Goal: Information Seeking & Learning: Learn about a topic

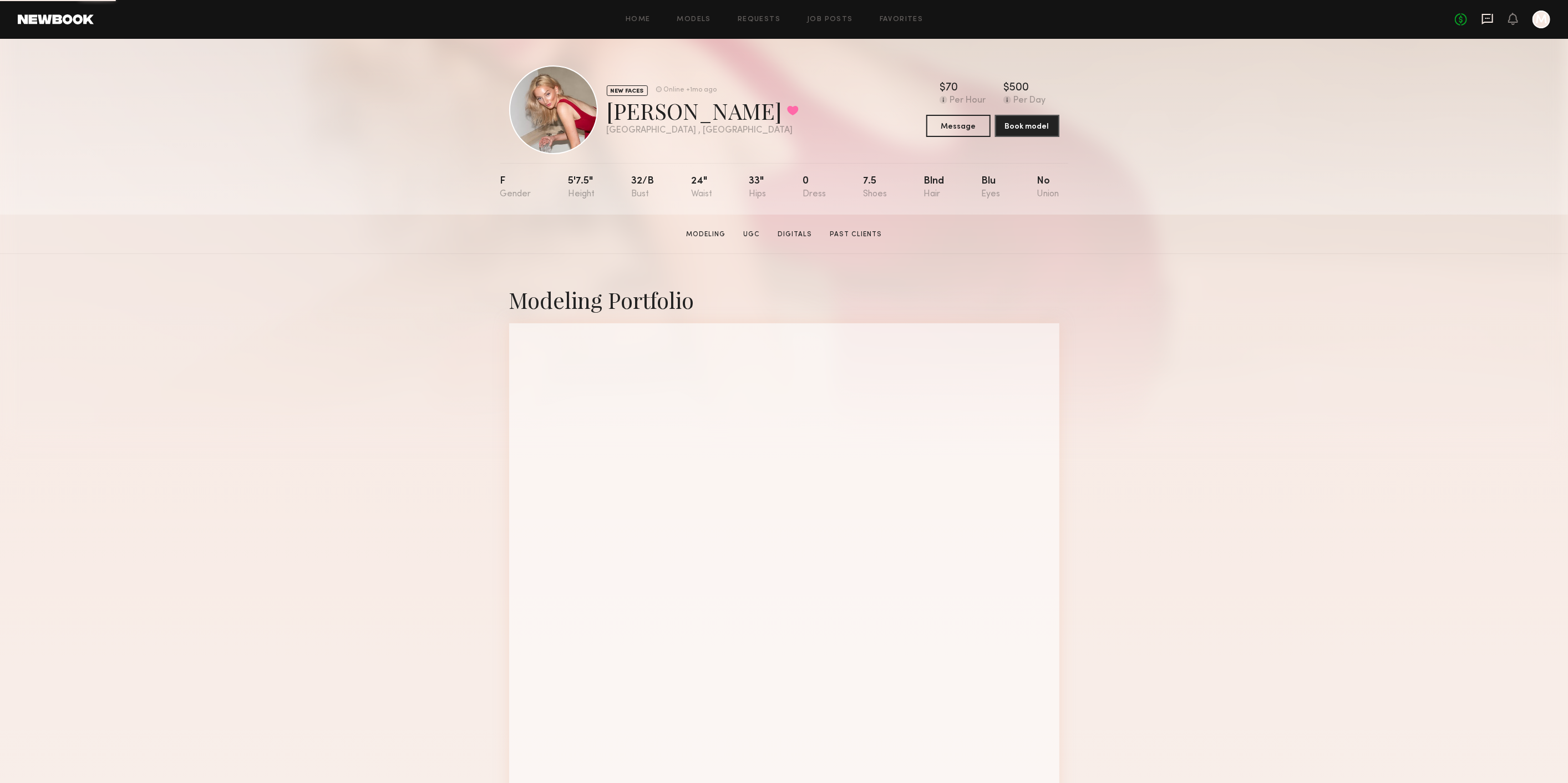
click at [1491, 18] on icon at bounding box center [1487, 19] width 12 height 12
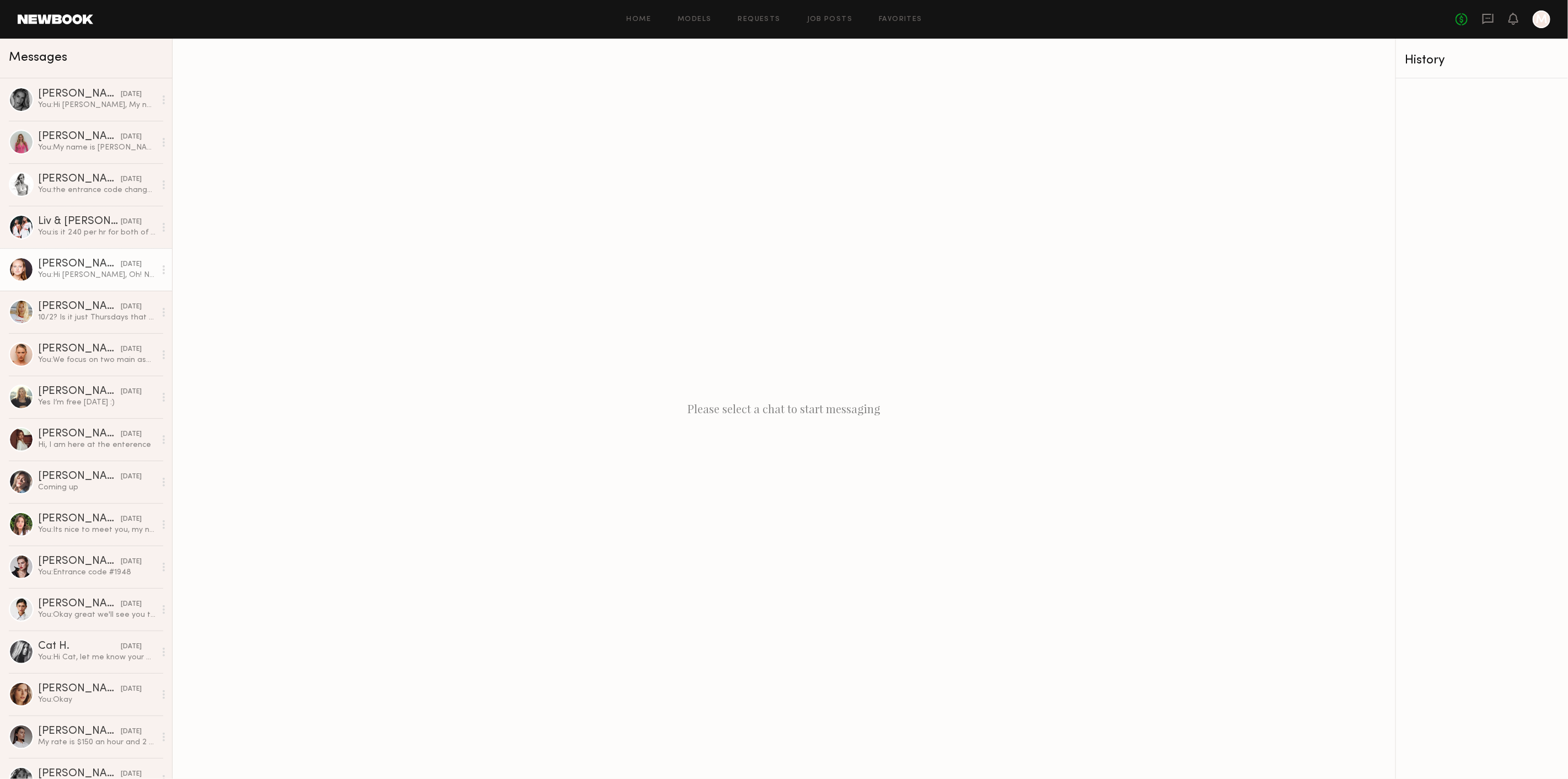
click at [75, 256] on link "Savanna G. 09/23/2025 You: Hi Savanna, Oh! No. I hope you recover soon, as soon…" at bounding box center [86, 270] width 172 height 43
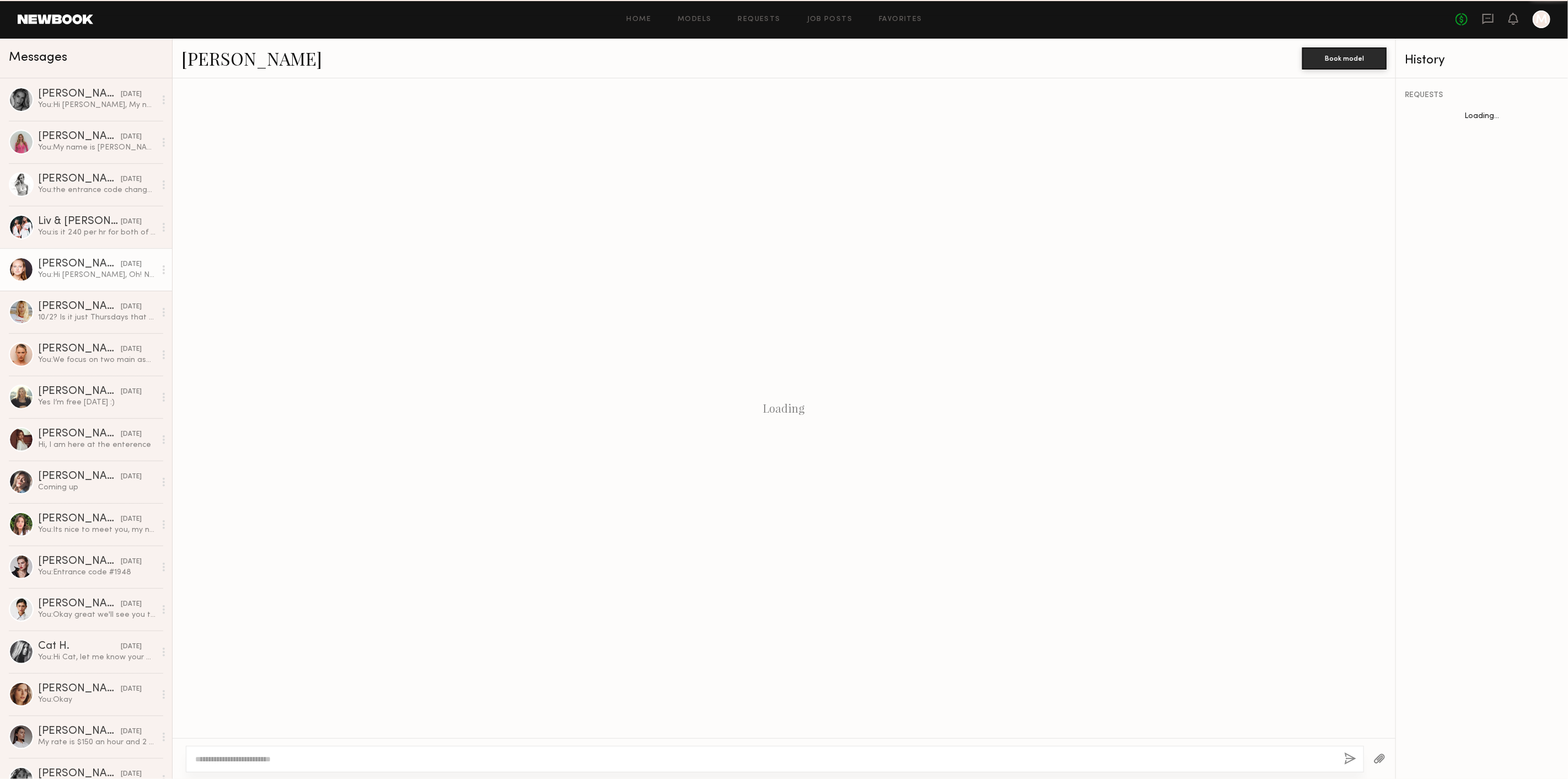
scroll to position [178, 0]
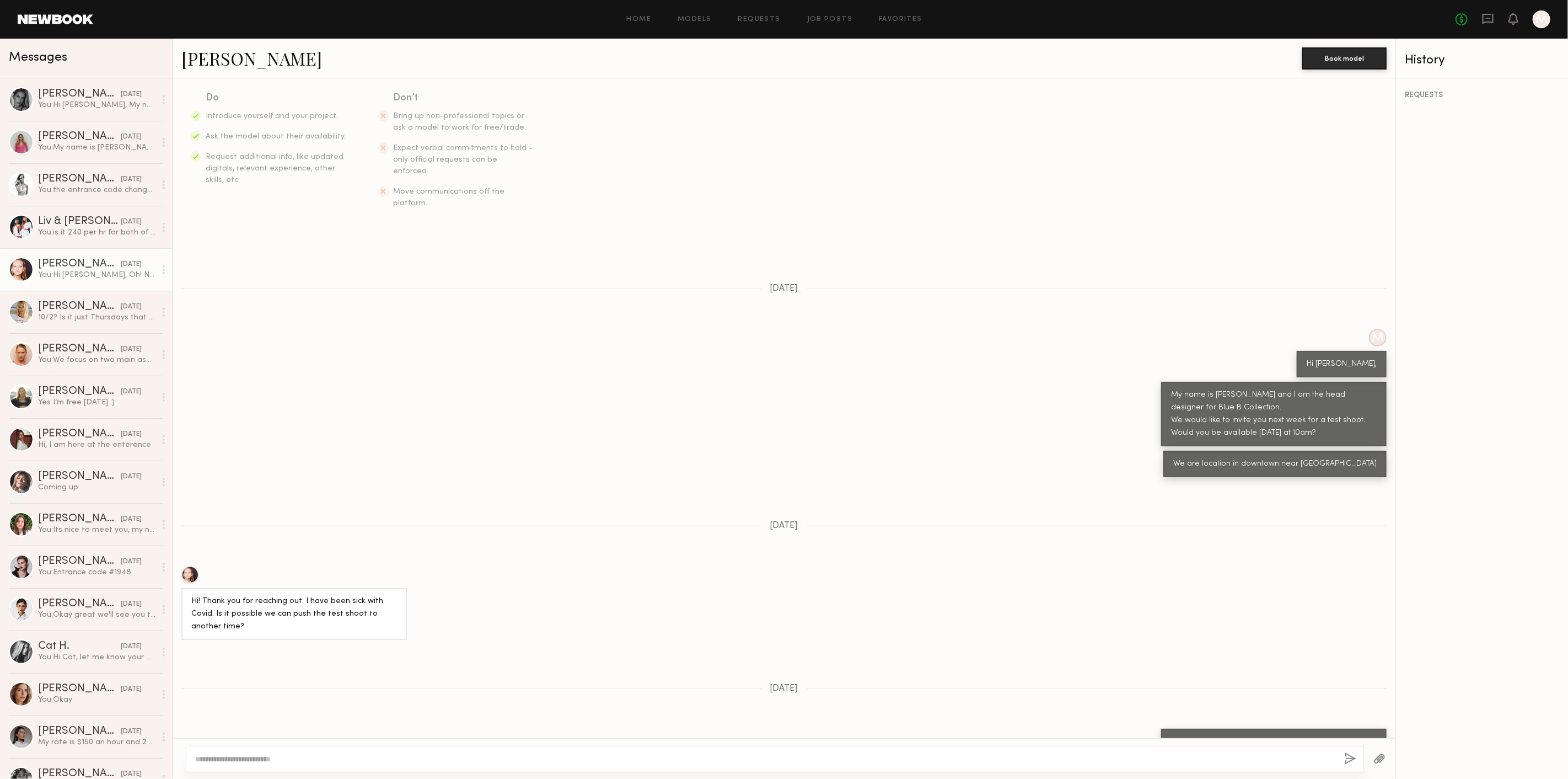
click at [217, 55] on link "Savanna G." at bounding box center [251, 58] width 141 height 24
click at [88, 454] on link "Ellie G. 08/08/2025 Hi, I am here at the enterence" at bounding box center [86, 440] width 172 height 43
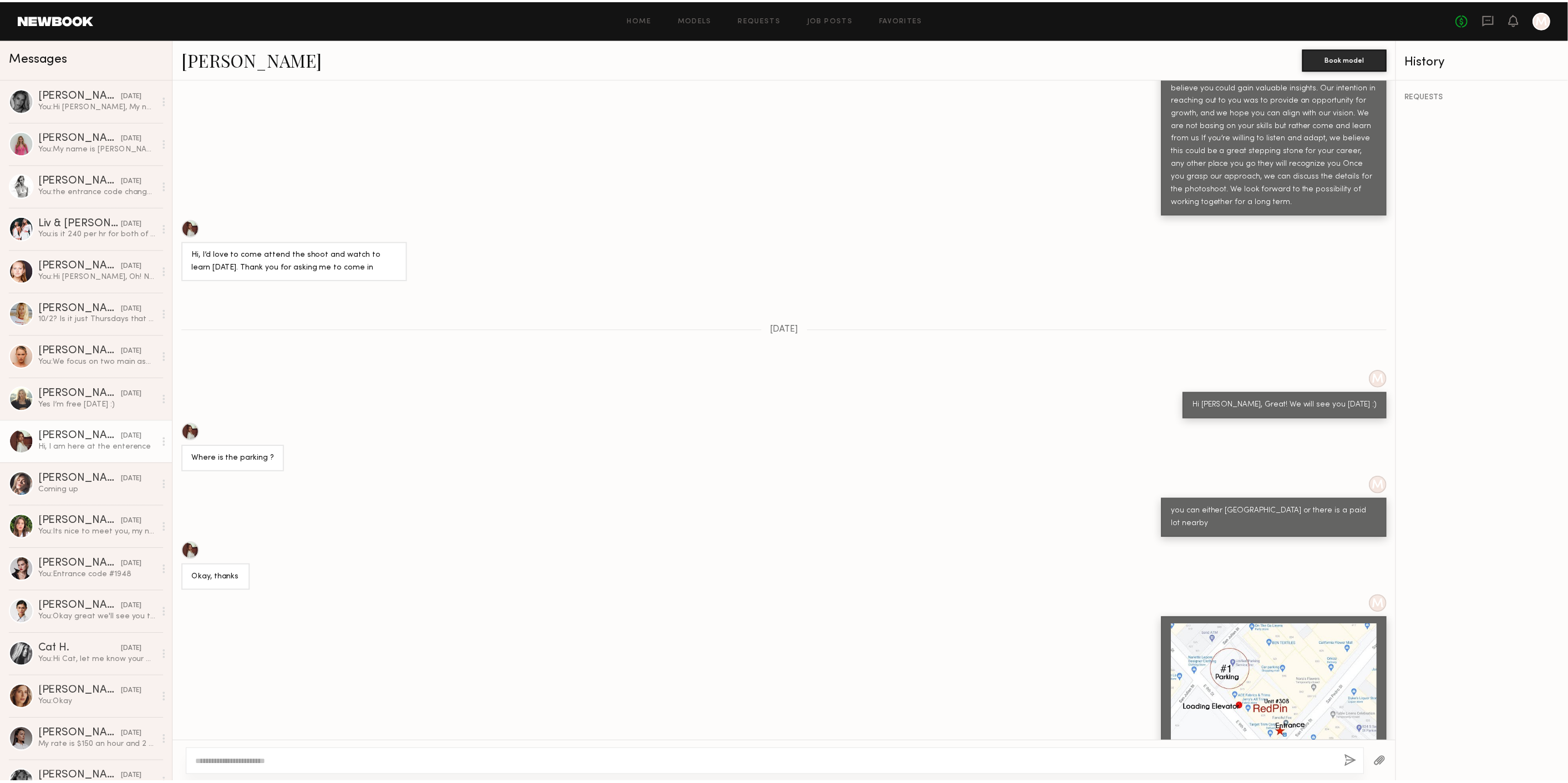
scroll to position [384, 0]
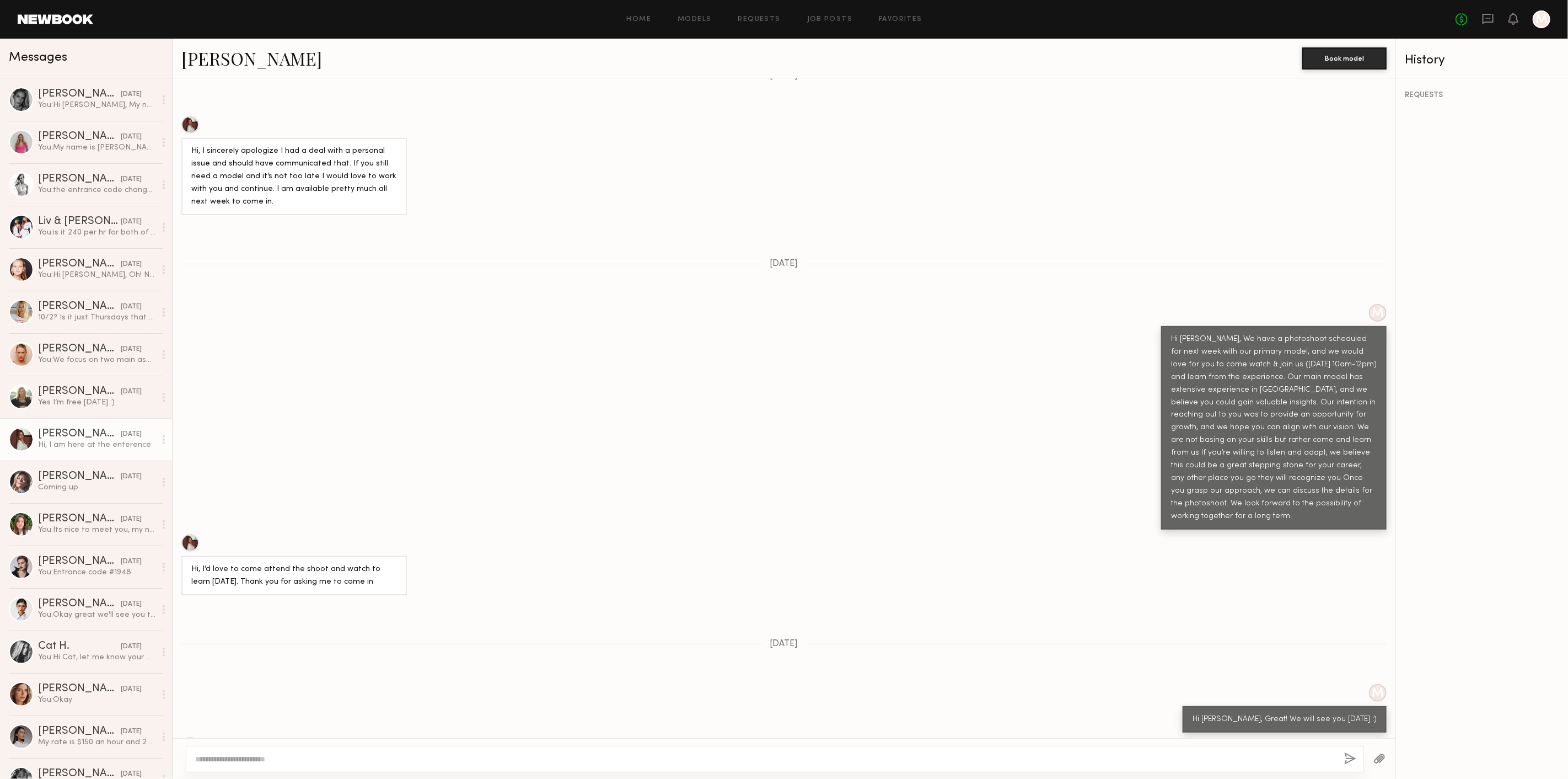
click at [36, 32] on header "Home Models Requests Job Posts Favorites Sign Out No fees up to $5,000 M" at bounding box center [784, 19] width 1568 height 38
click at [38, 32] on header "Home Models Requests Job Posts Favorites Sign Out No fees up to $5,000 M" at bounding box center [784, 19] width 1568 height 38
click at [44, 18] on link at bounding box center [55, 19] width 75 height 10
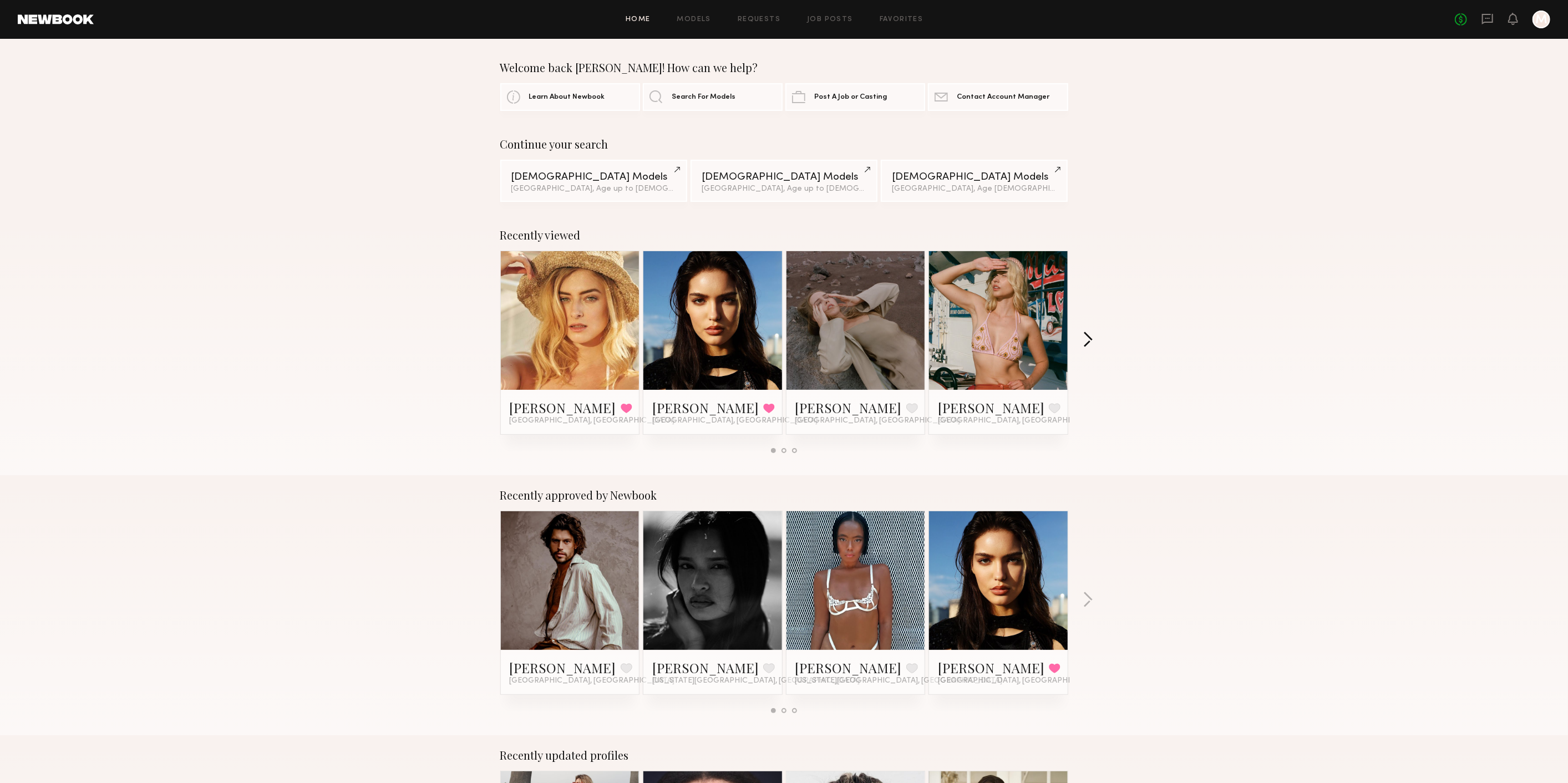
click at [1086, 344] on button "button" at bounding box center [1087, 341] width 10 height 18
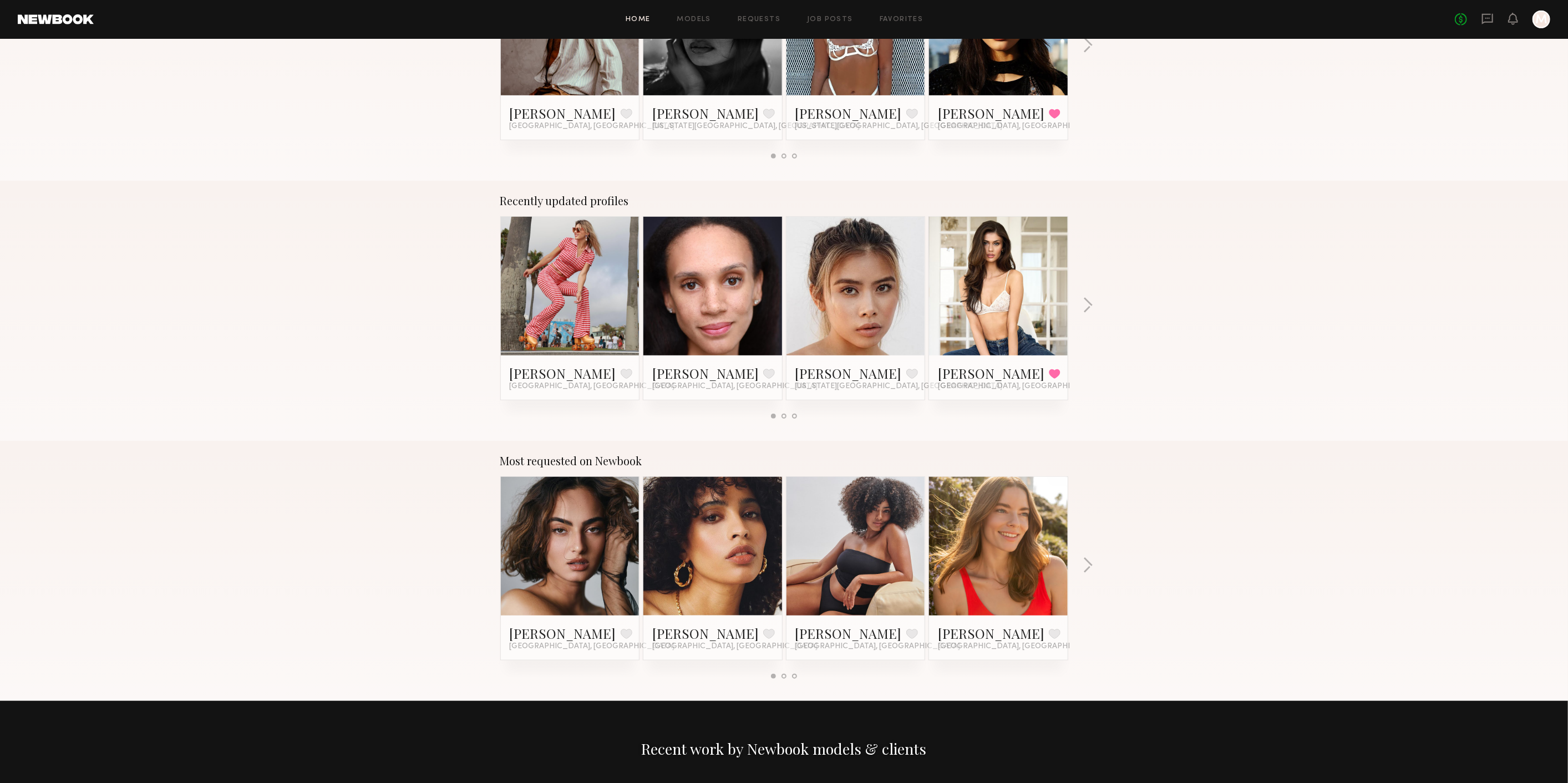
scroll to position [555, 0]
click at [1093, 305] on div "Recently updated profiles Tatiana D. Favorite Los Angeles, CA Aja B. Favorite L…" at bounding box center [784, 310] width 1568 height 260
click at [1082, 305] on div "Recently updated profiles Tatiana D. Favorite Los Angeles, CA Aja B. Favorite L…" at bounding box center [784, 310] width 1568 height 260
click at [1081, 305] on div "Recently updated profiles Tatiana D. Favorite Los Angeles, CA Aja B. Favorite L…" at bounding box center [784, 310] width 1568 height 260
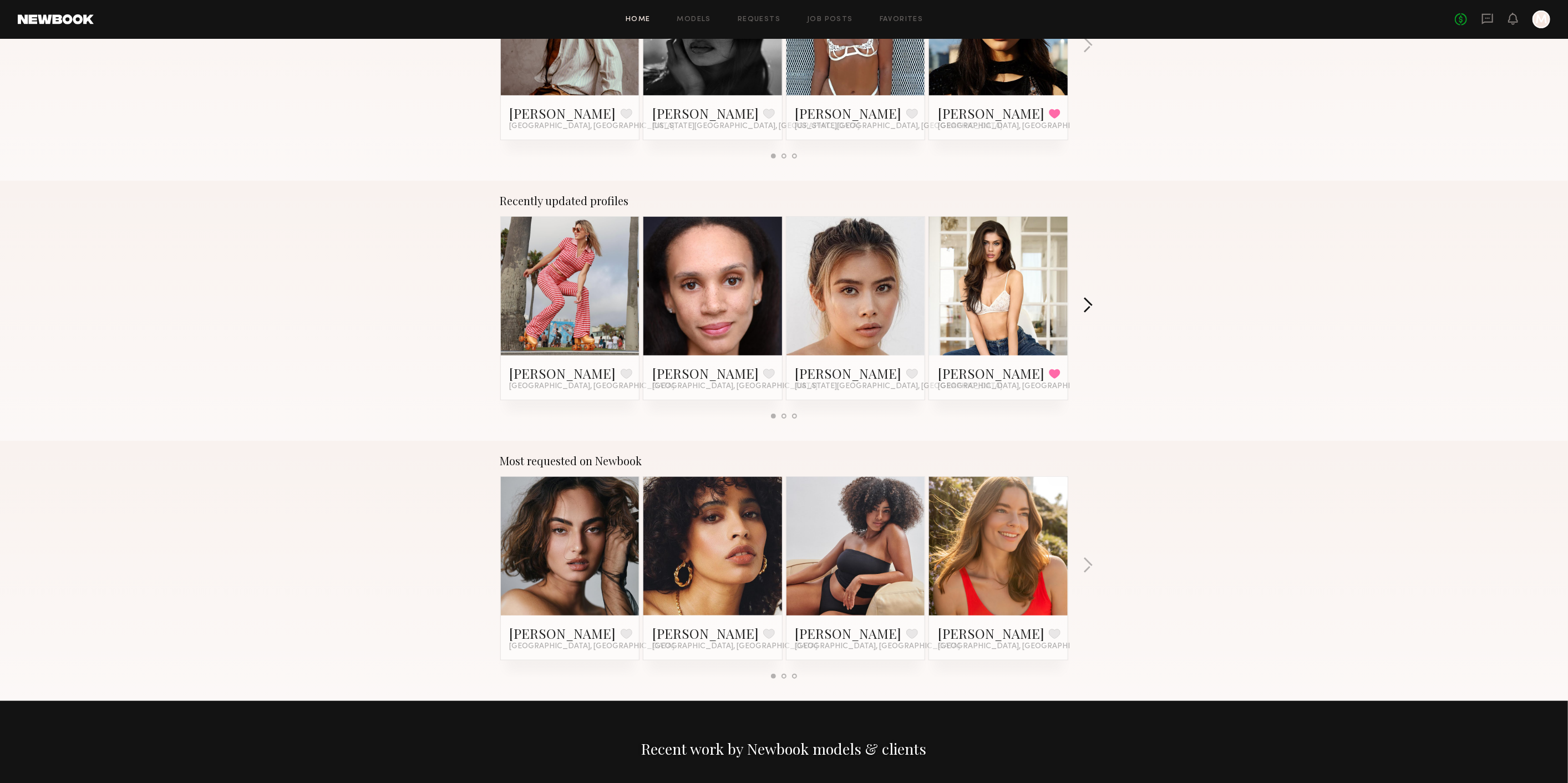
click at [1092, 307] on button "button" at bounding box center [1087, 306] width 10 height 18
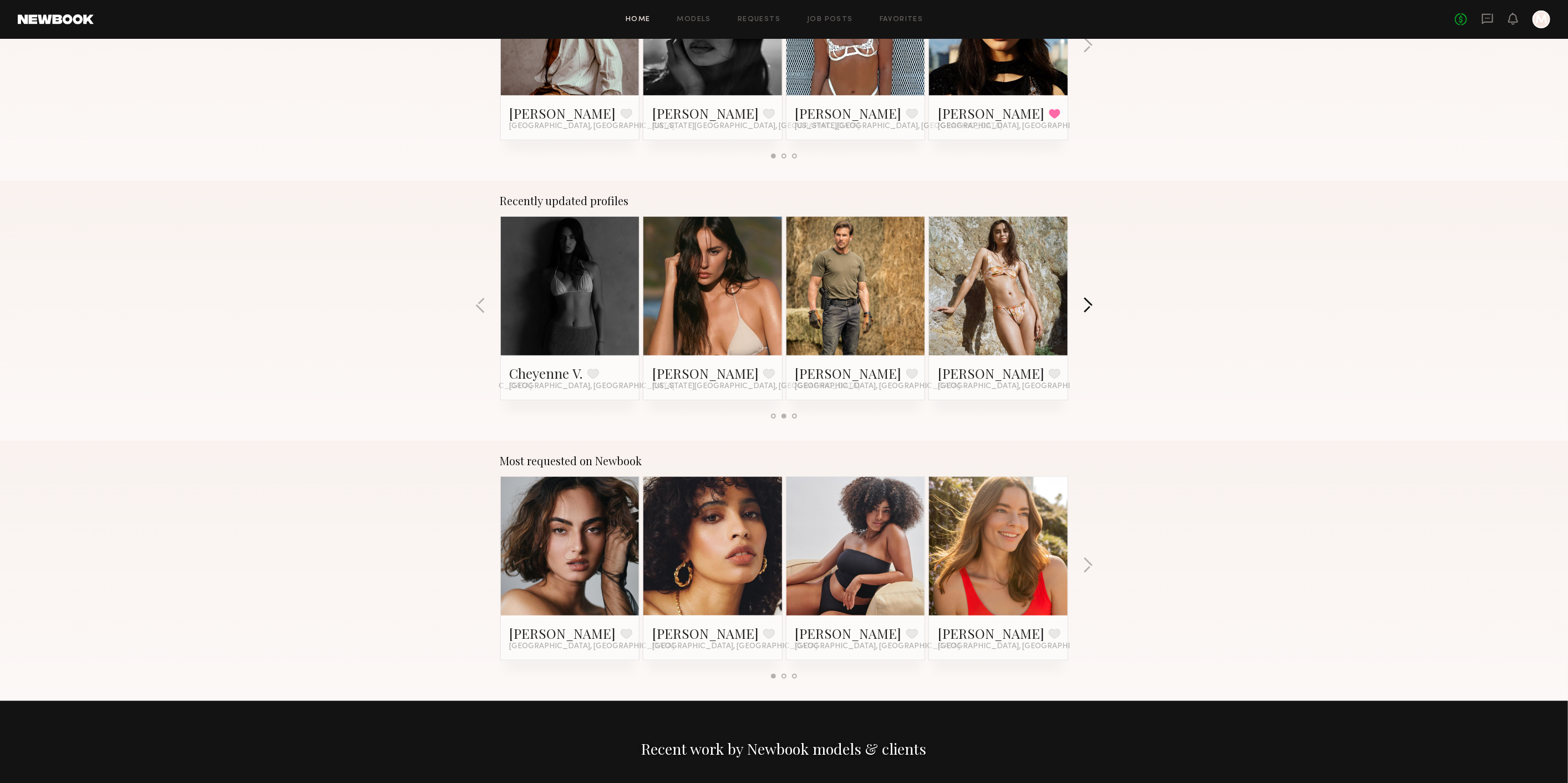
click at [1090, 312] on button "button" at bounding box center [1087, 306] width 10 height 18
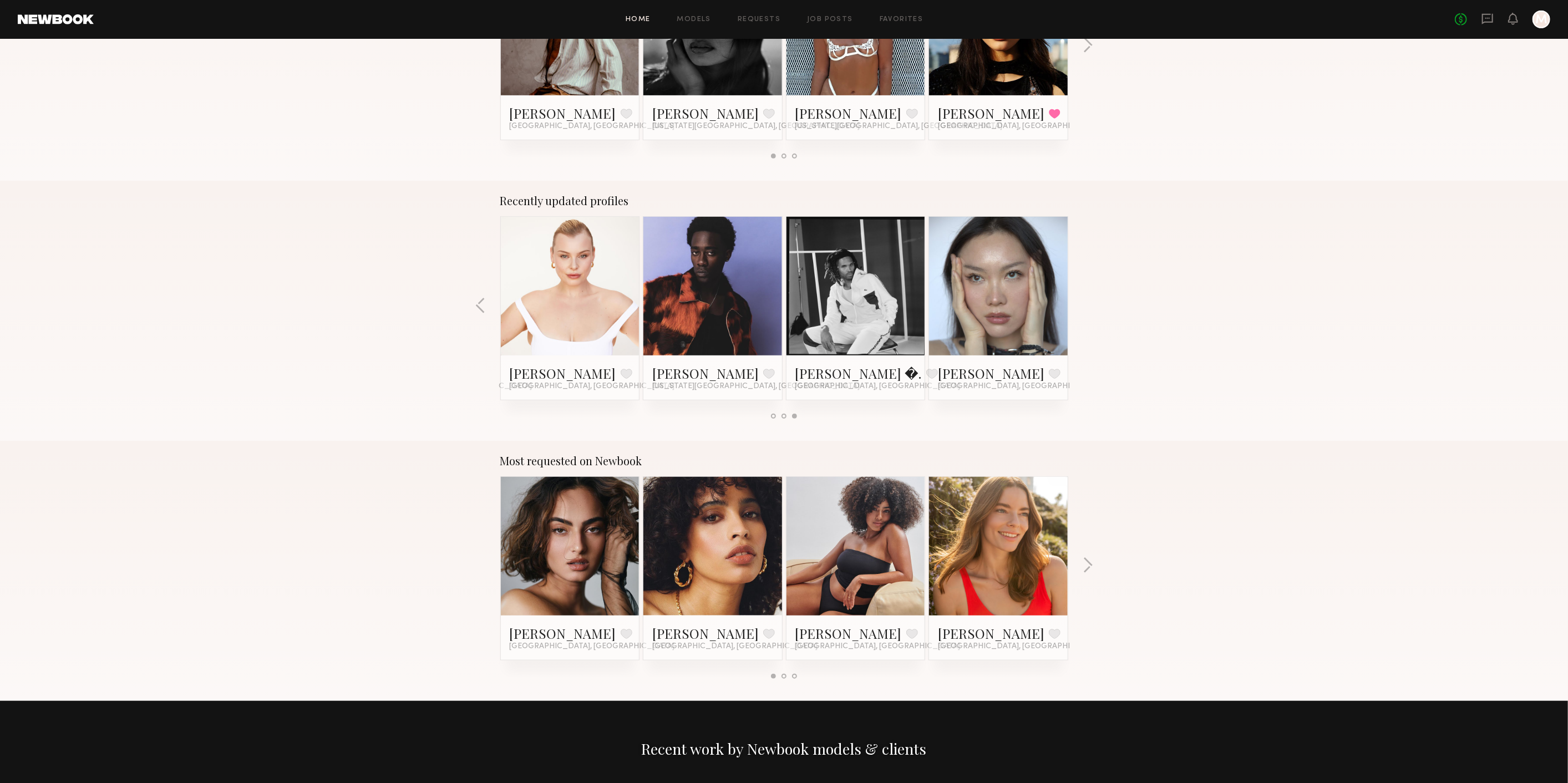
click at [1090, 312] on div "Recently updated profiles Tatiana D. Favorite Los Angeles, CA Aja B. Favorite L…" at bounding box center [784, 310] width 1568 height 260
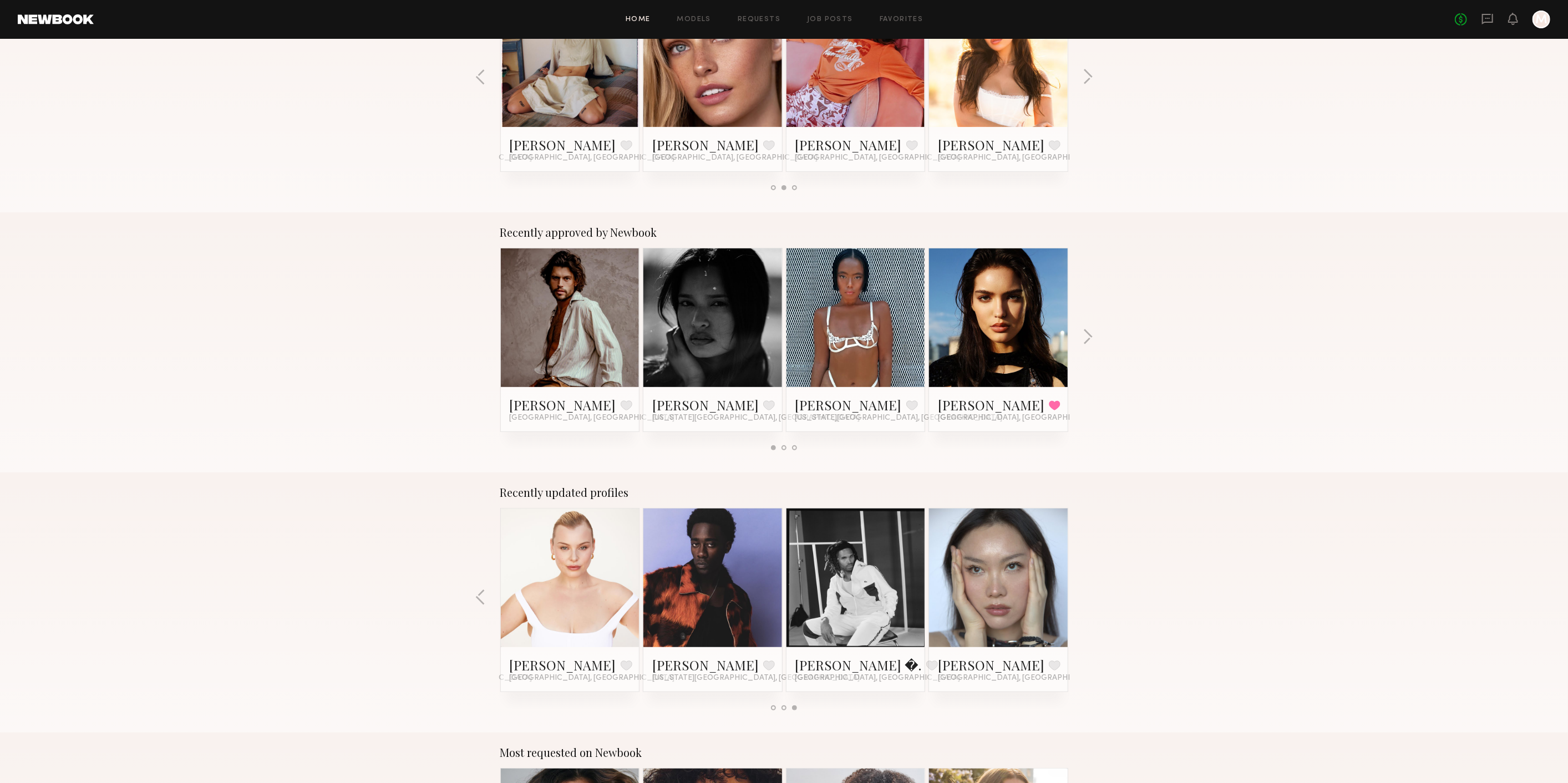
scroll to position [246, 0]
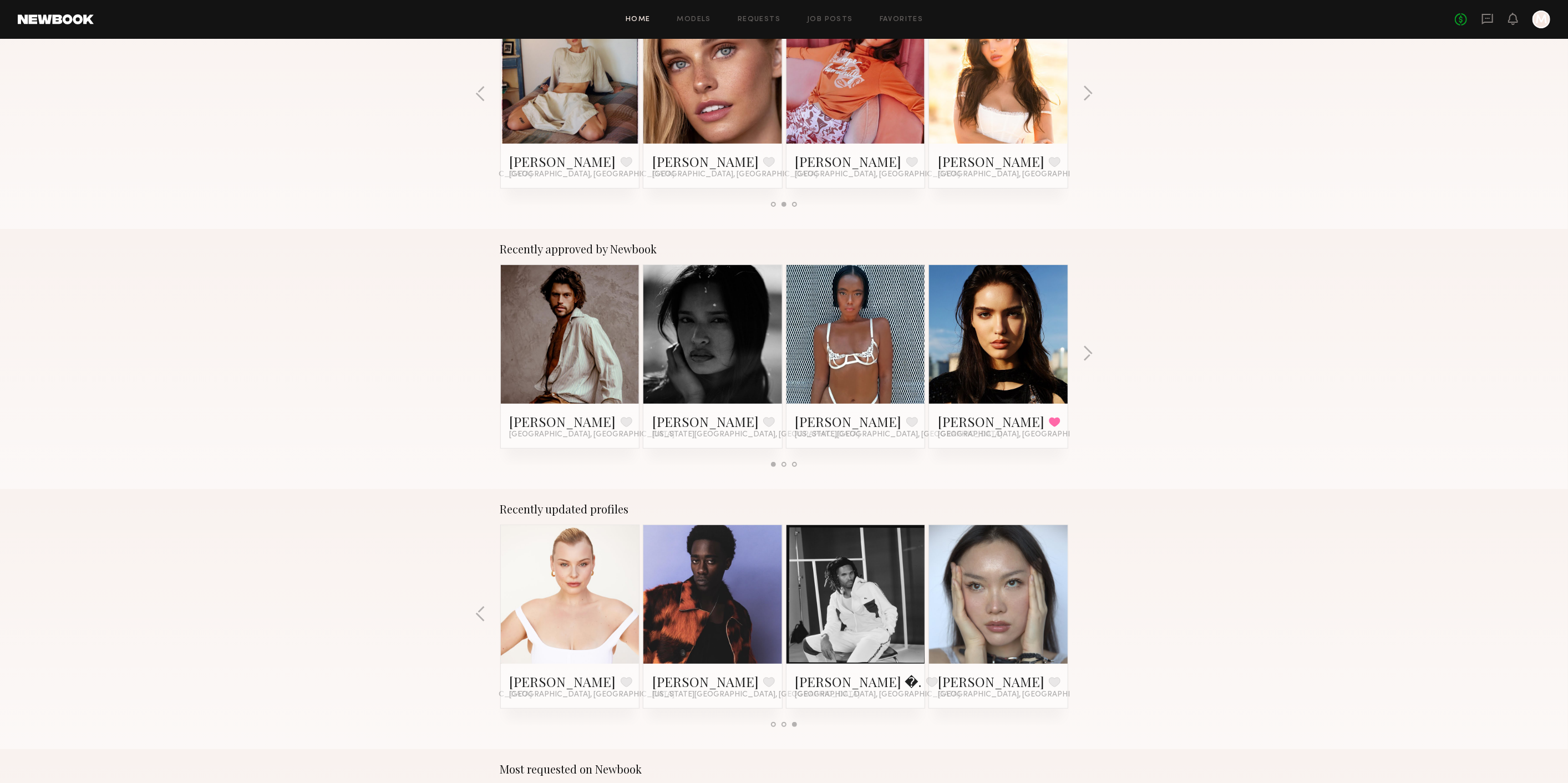
click at [1086, 335] on div "Recently approved by Newbook Will B. Favorite Los Angeles, CA Nikki K. Favorite…" at bounding box center [784, 359] width 1568 height 260
click at [1079, 350] on div "Recently approved by Newbook Will B. Favorite Los Angeles, CA Nikki K. Favorite…" at bounding box center [784, 359] width 1568 height 260
click at [1081, 350] on div "Recently approved by Newbook Will B. Favorite Los Angeles, CA Nikki K. Favorite…" at bounding box center [784, 359] width 1568 height 260
click at [1090, 354] on button "button" at bounding box center [1087, 354] width 10 height 18
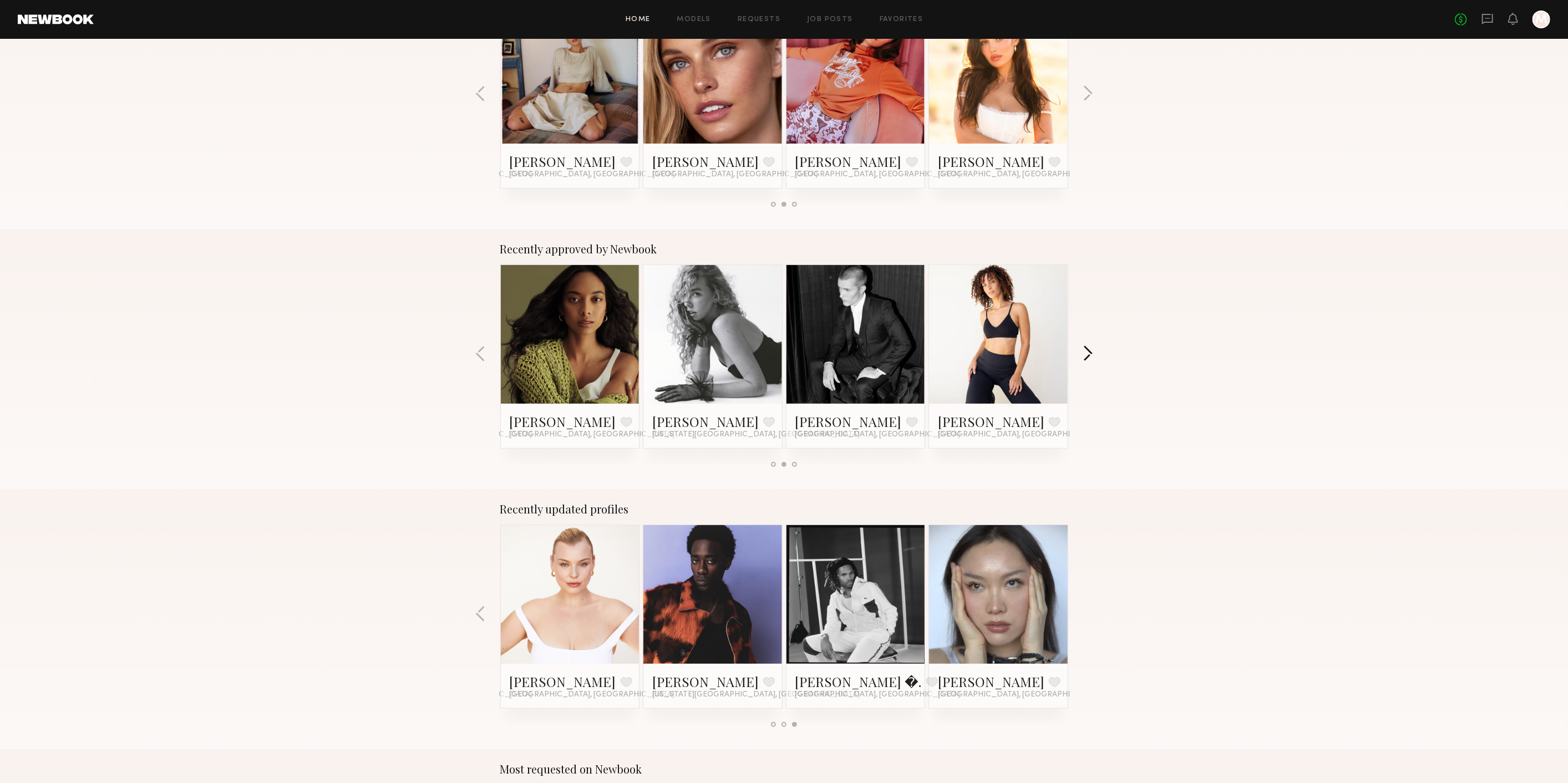
click at [1091, 354] on button "button" at bounding box center [1087, 354] width 10 height 18
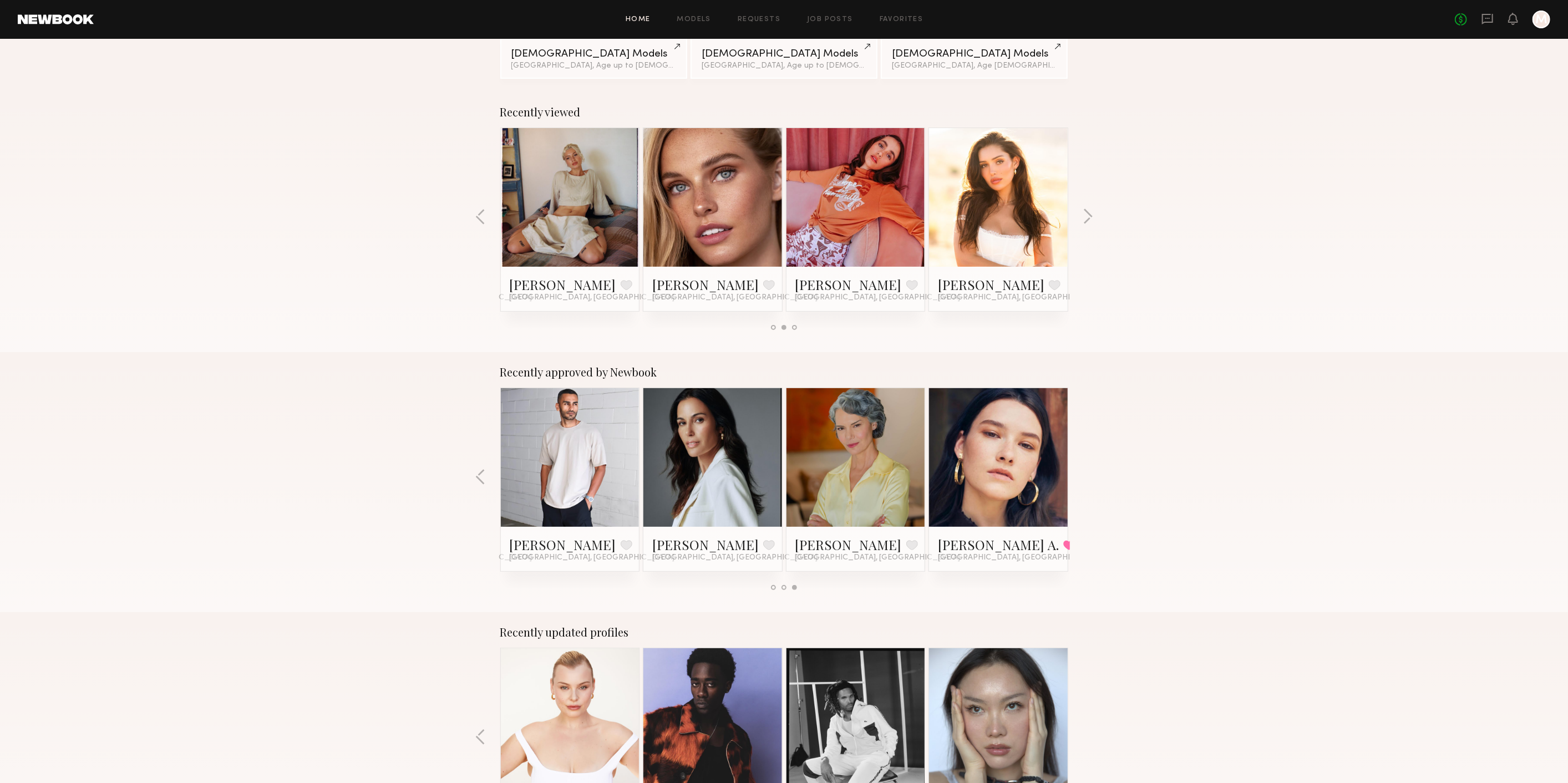
scroll to position [0, 0]
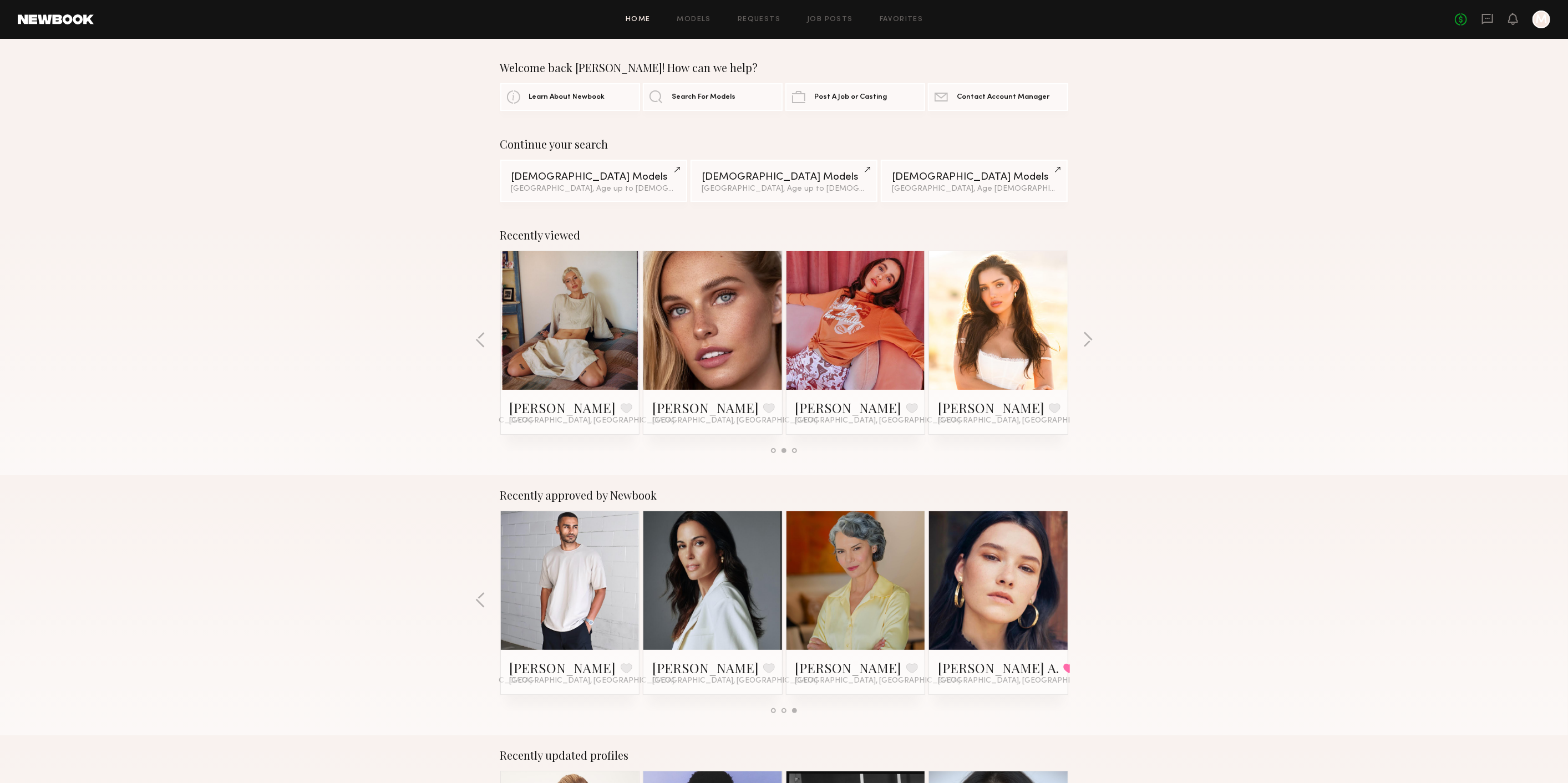
click at [64, 17] on link at bounding box center [56, 20] width 76 height 10
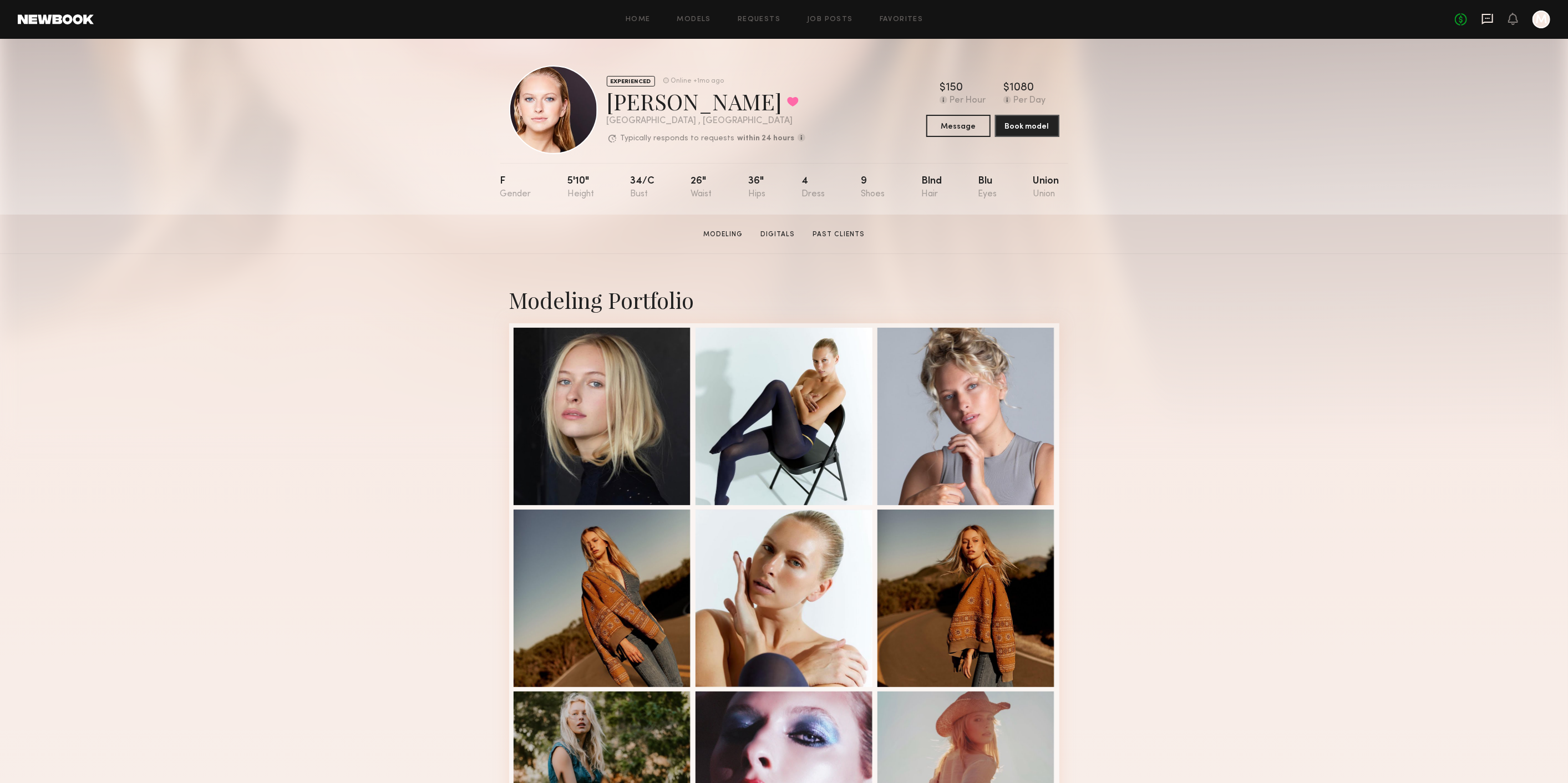
click at [1485, 21] on icon at bounding box center [1487, 19] width 11 height 10
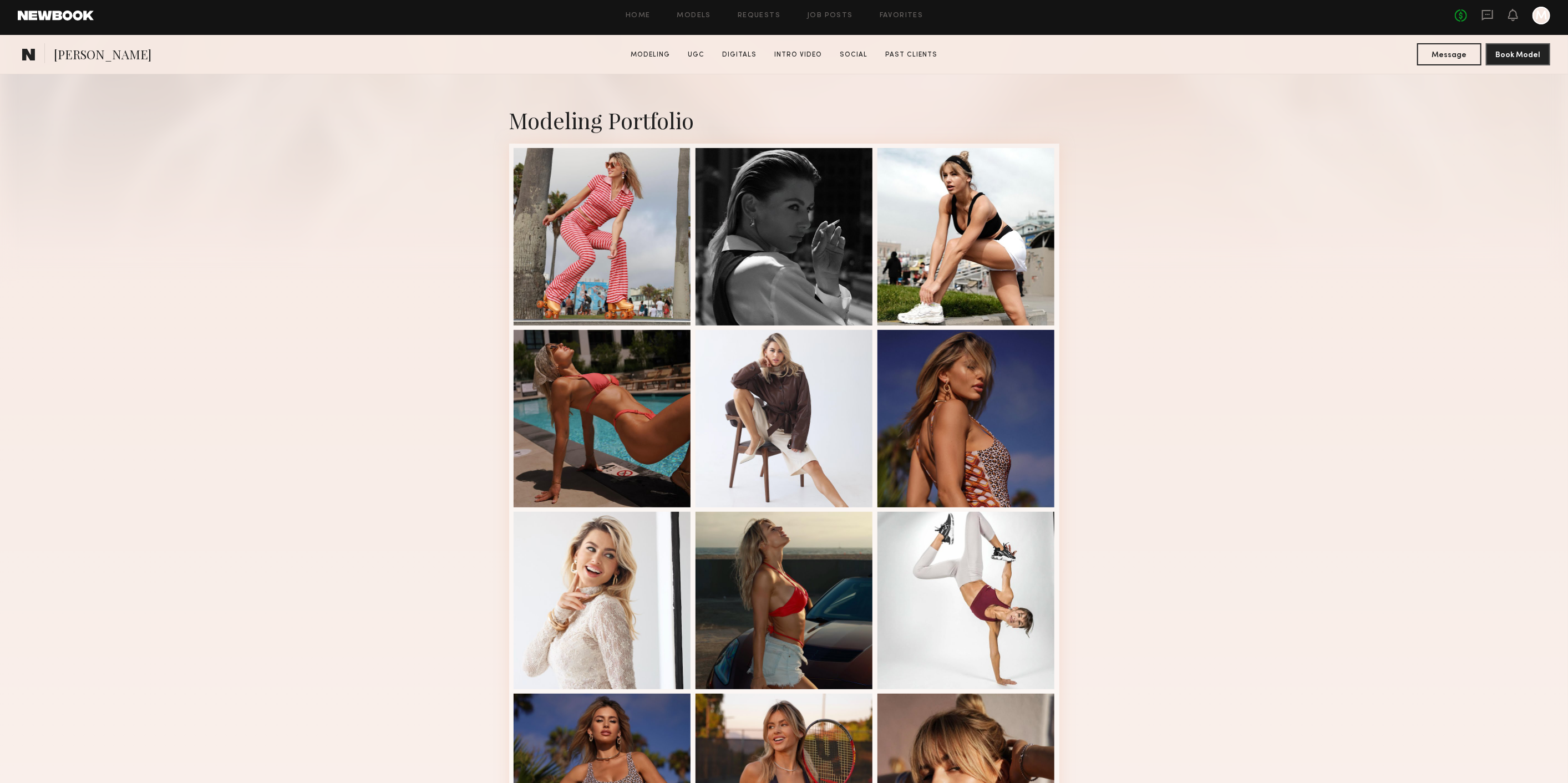
scroll to position [369, 0]
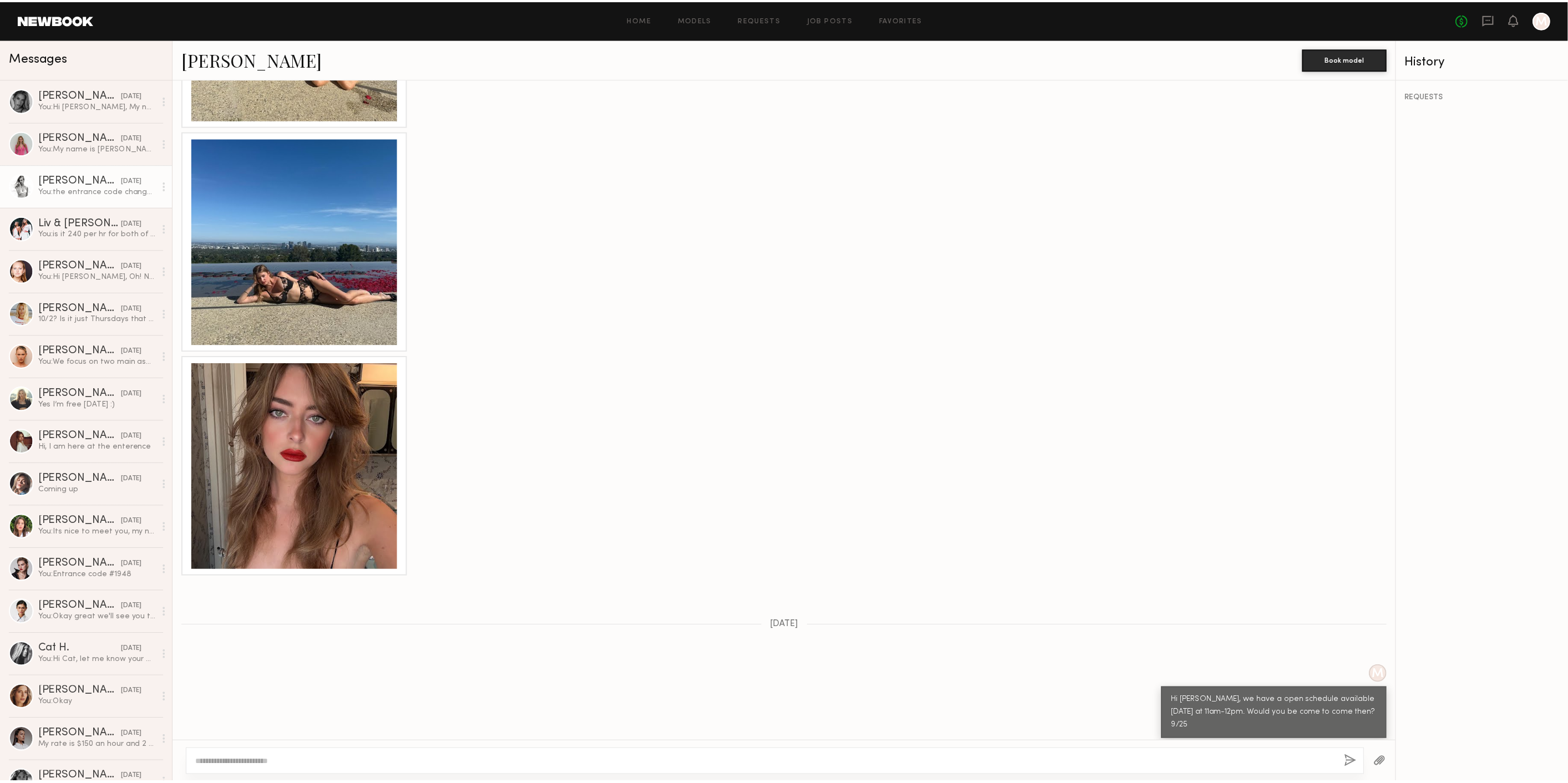
scroll to position [2808, 0]
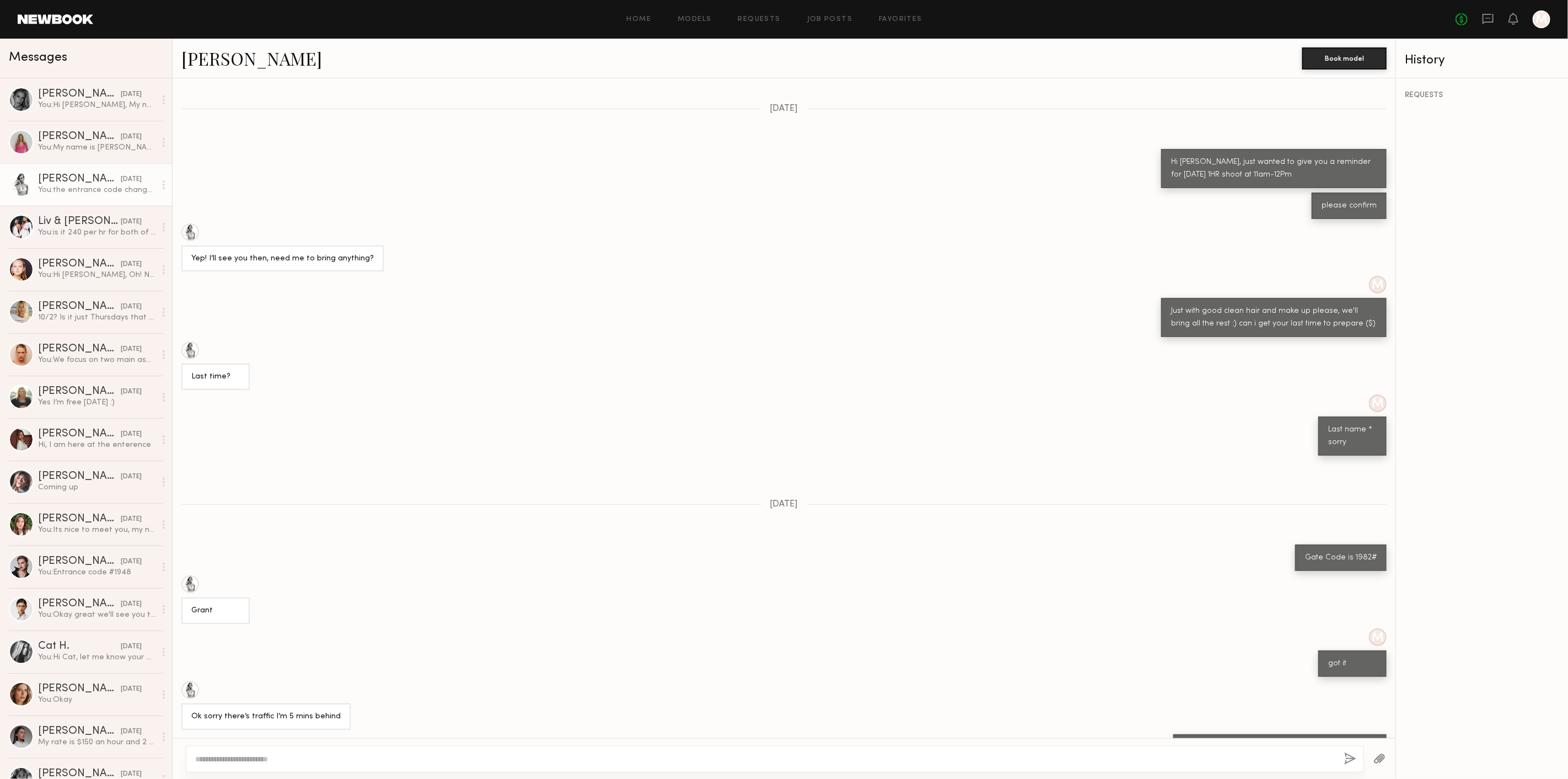
click at [51, 19] on link at bounding box center [55, 19] width 75 height 10
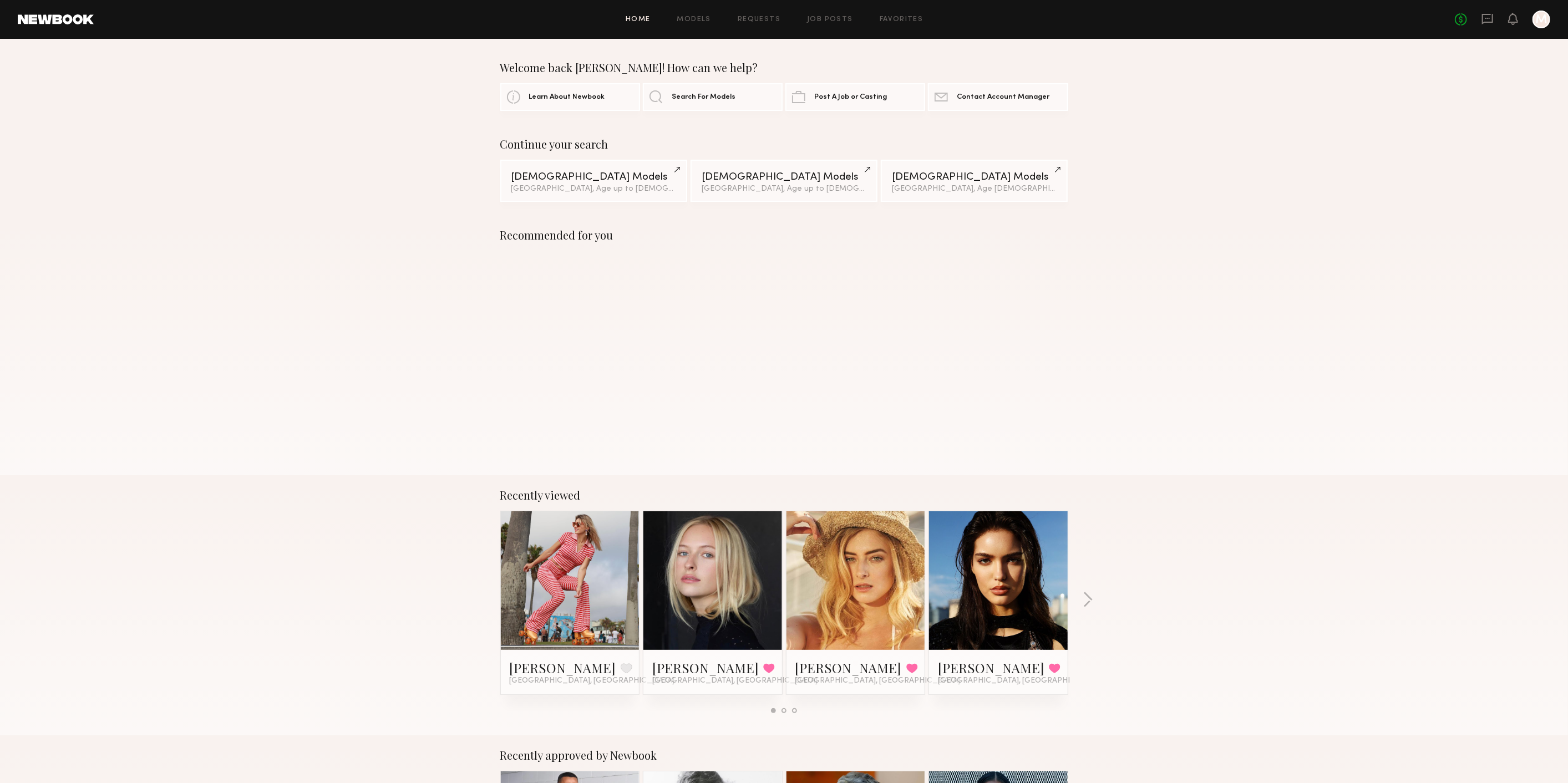
click at [697, 12] on div "Home Models Requests Job Posts Favorites Sign Out No fees up to $5,000 M" at bounding box center [822, 19] width 1457 height 18
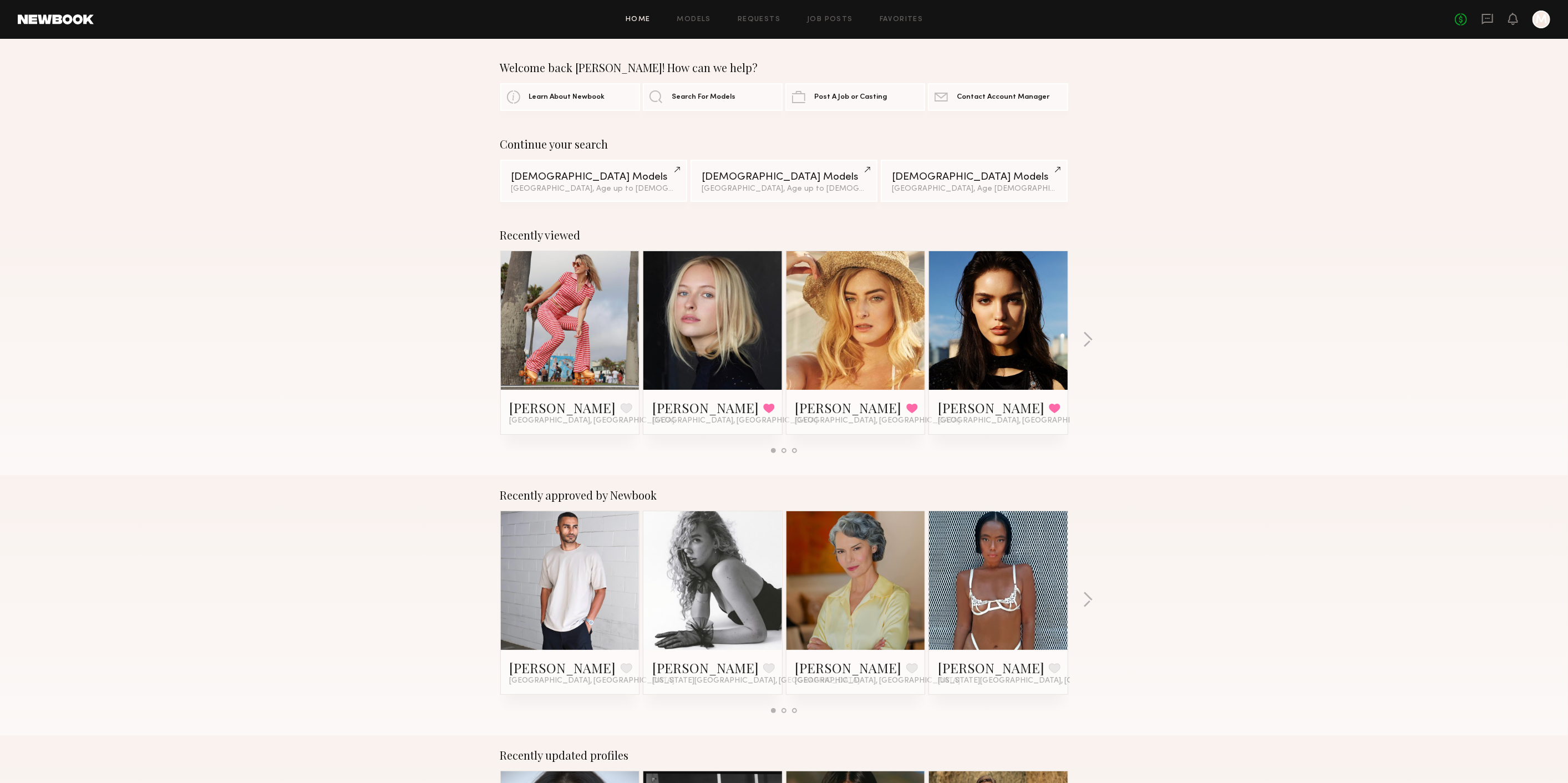
click at [680, 16] on link "Models" at bounding box center [694, 20] width 34 height 7
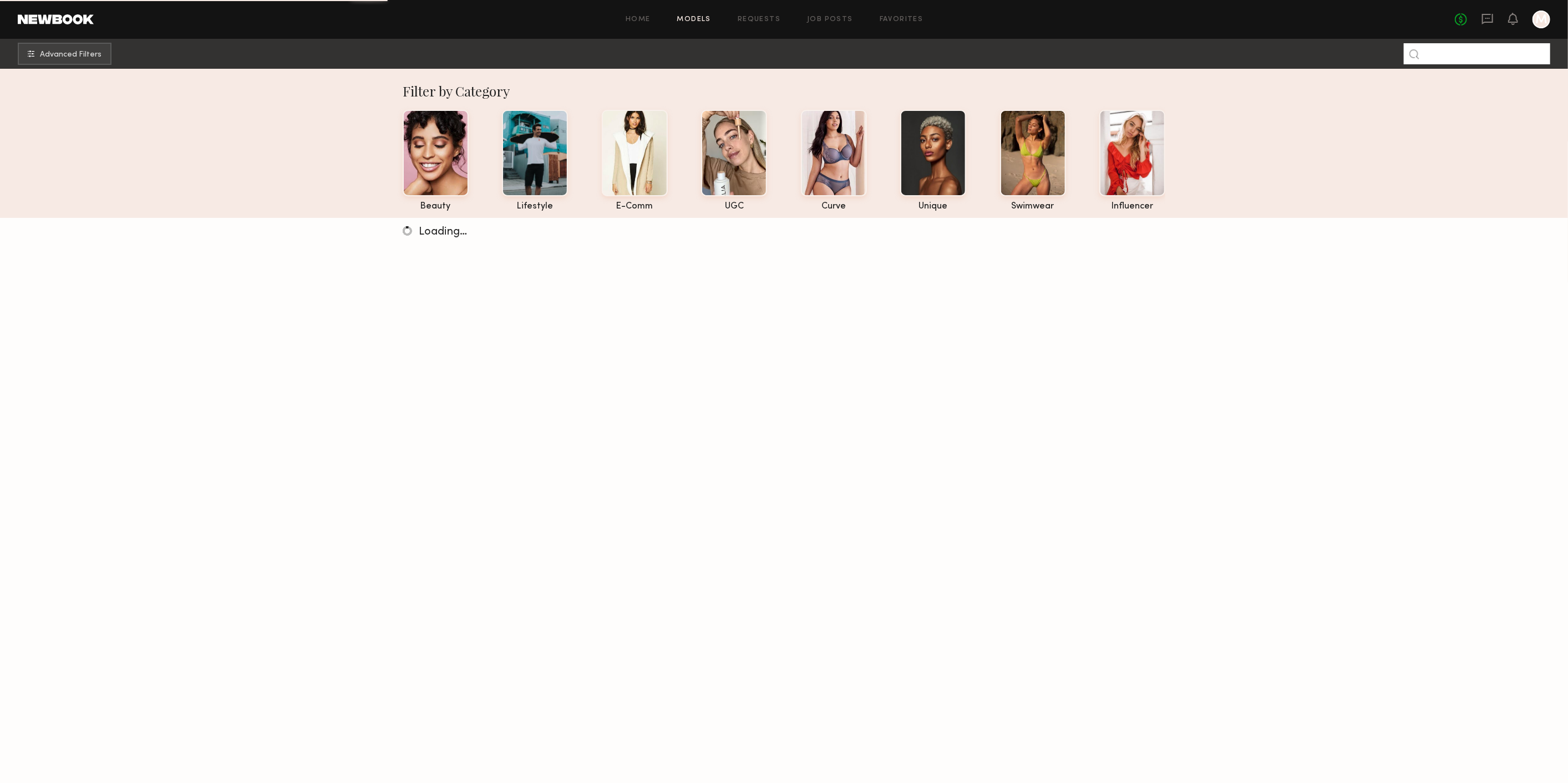
click at [1480, 61] on input at bounding box center [1476, 54] width 146 height 21
type input "*****"
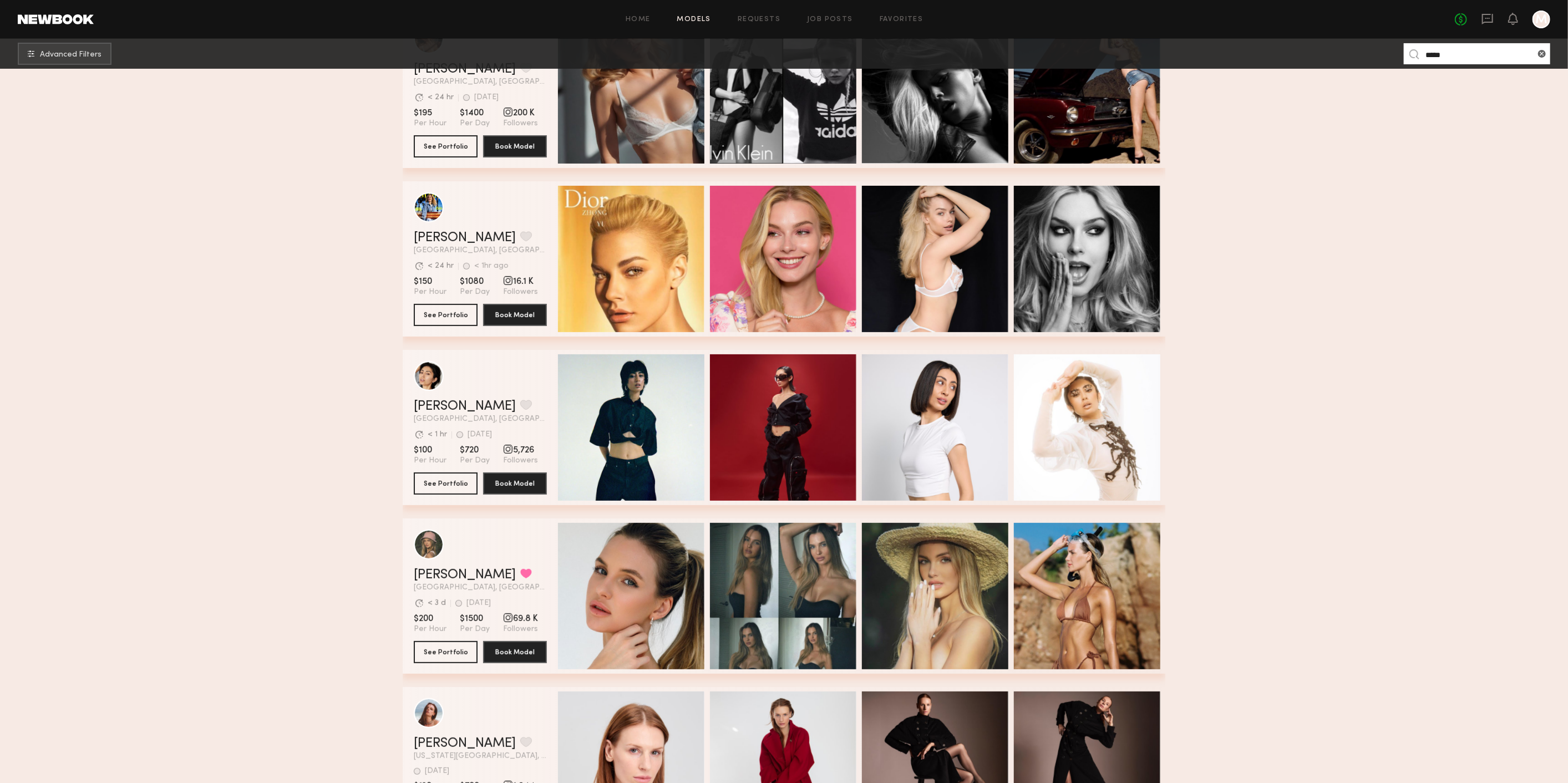
scroll to position [492, 0]
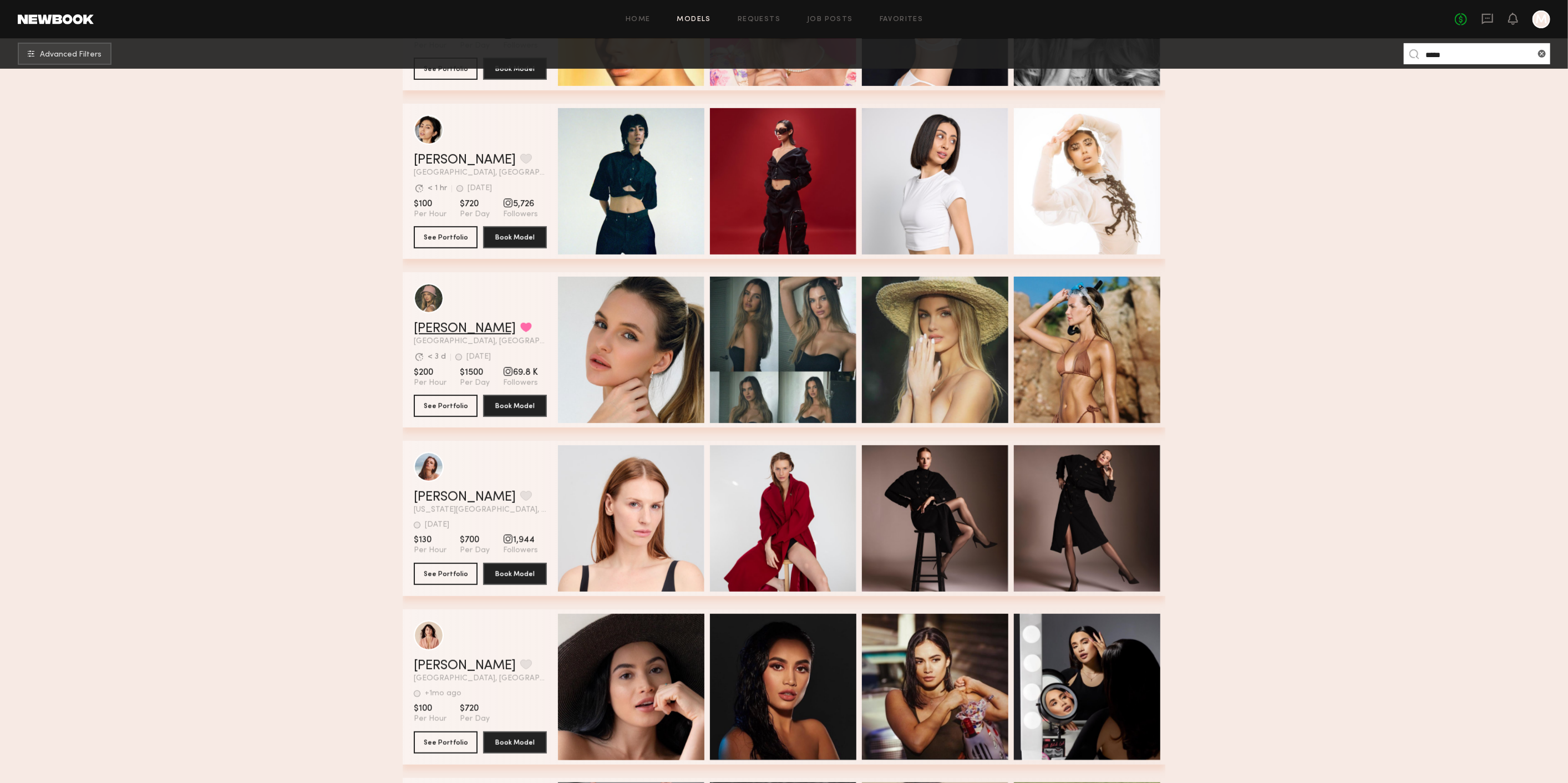
click at [446, 332] on link "[PERSON_NAME]" at bounding box center [465, 329] width 102 height 13
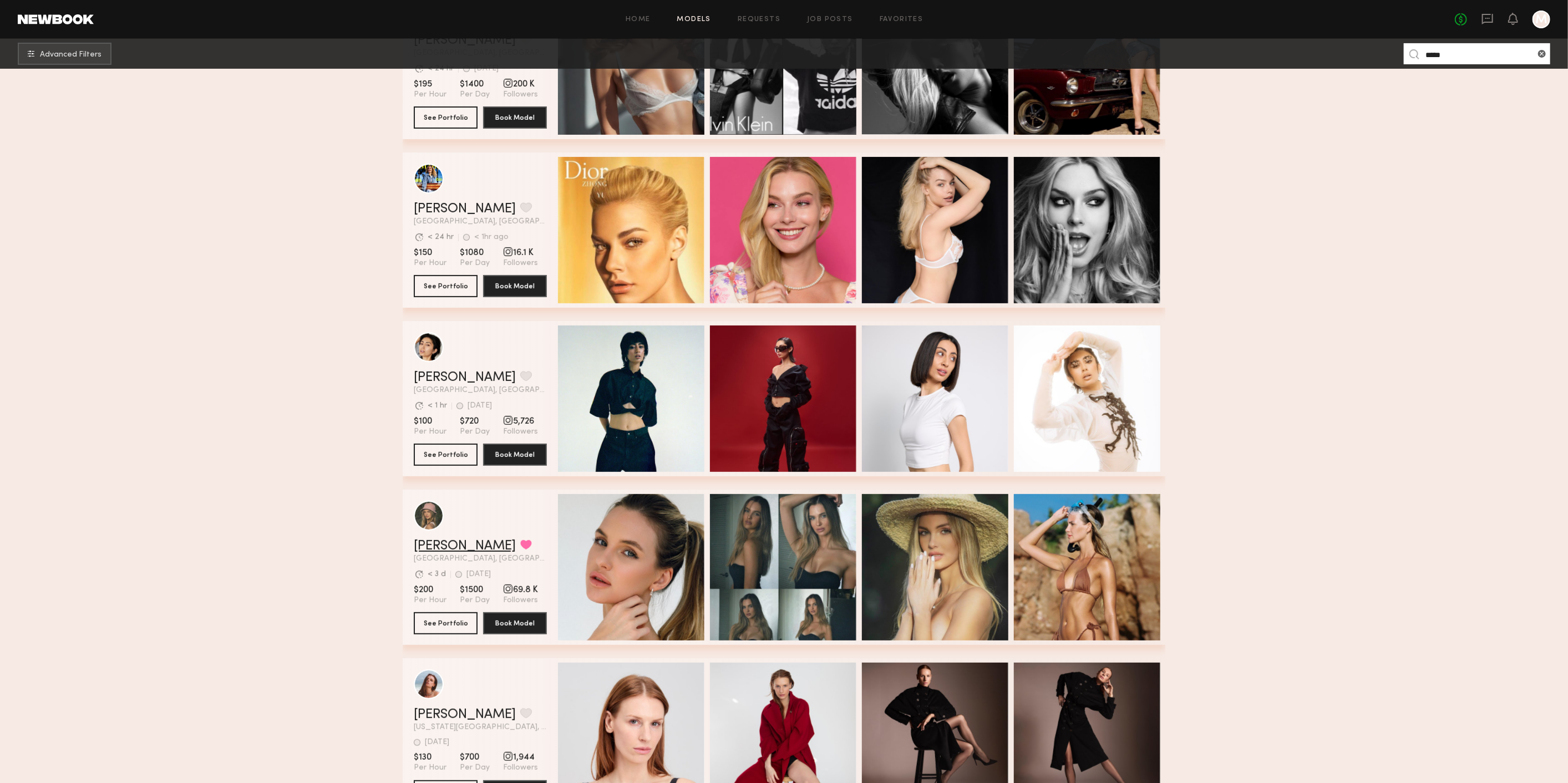
scroll to position [123, 0]
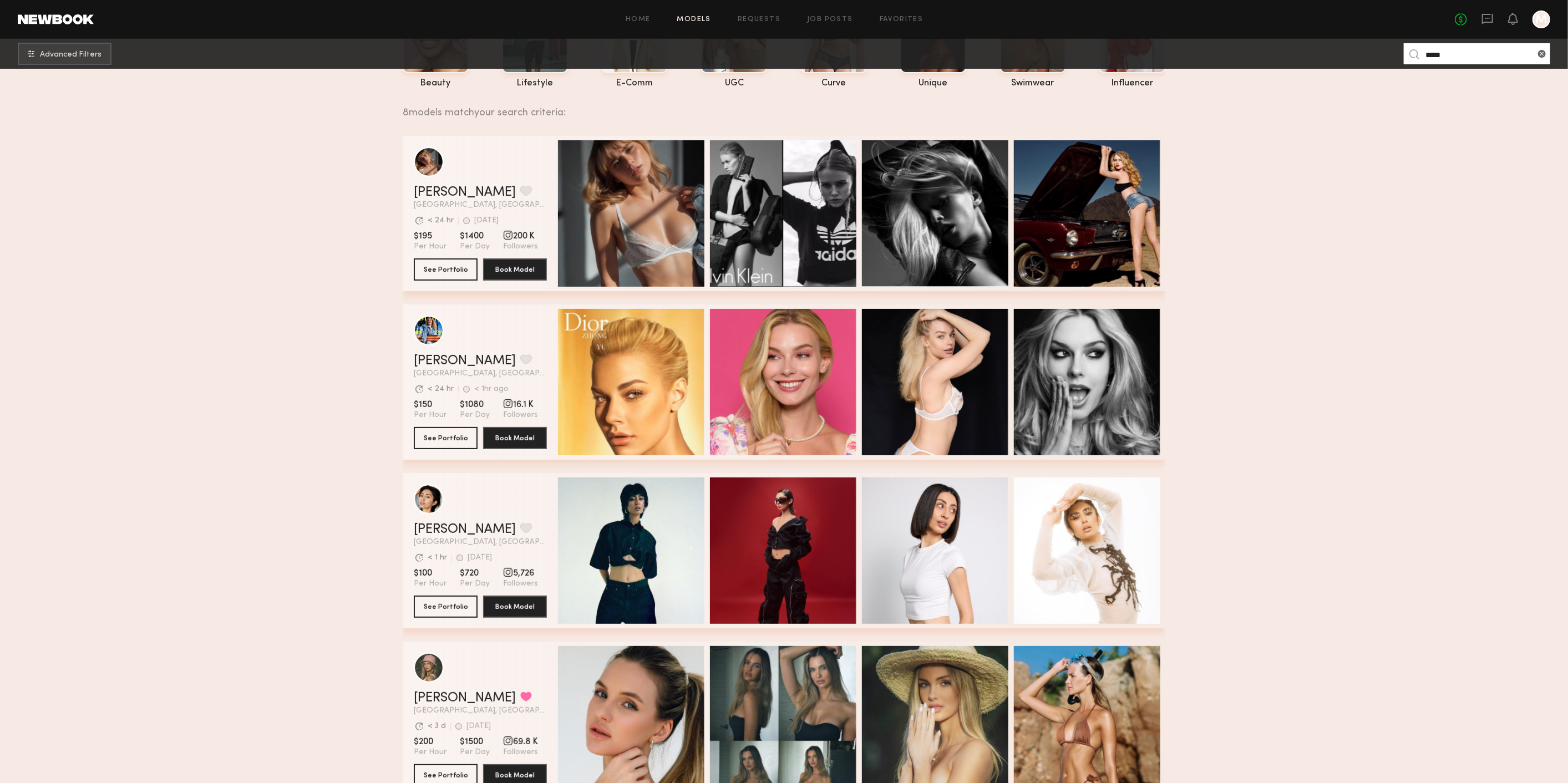
click at [1478, 26] on div "No fees up to $5,000 M" at bounding box center [1502, 19] width 96 height 18
click at [1482, 18] on icon at bounding box center [1487, 19] width 11 height 10
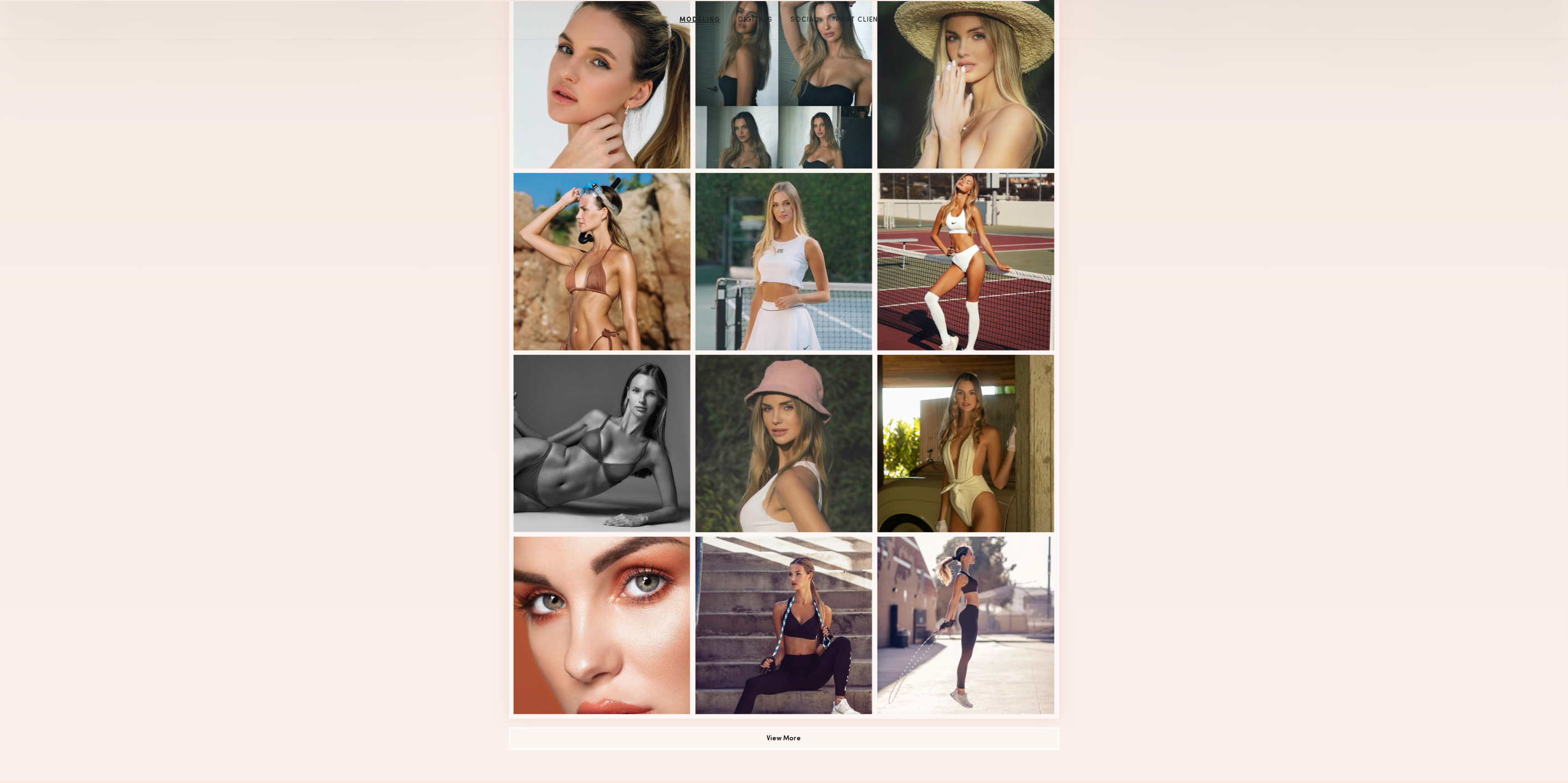
scroll to position [191, 0]
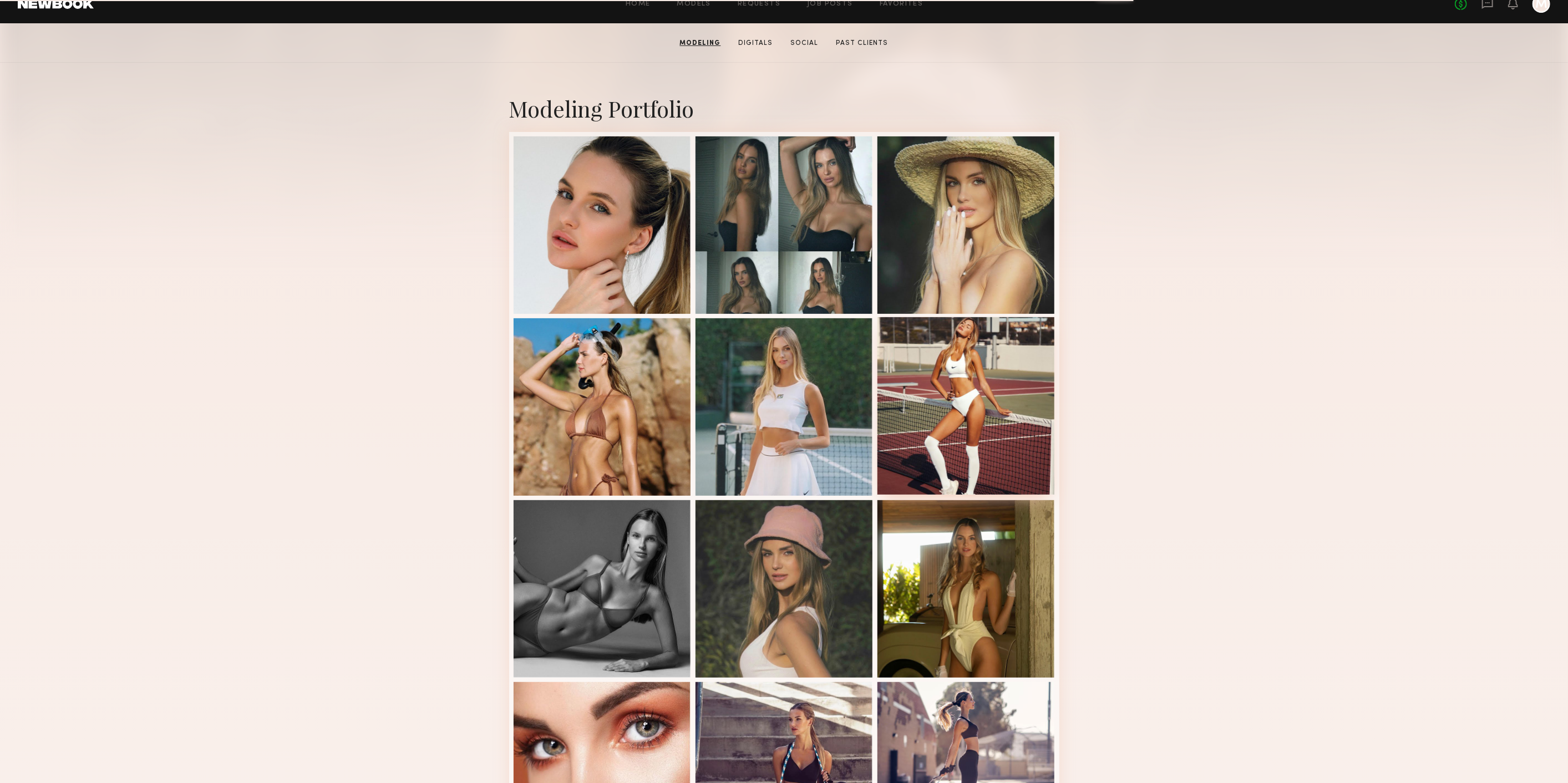
click at [973, 425] on div at bounding box center [966, 406] width 178 height 178
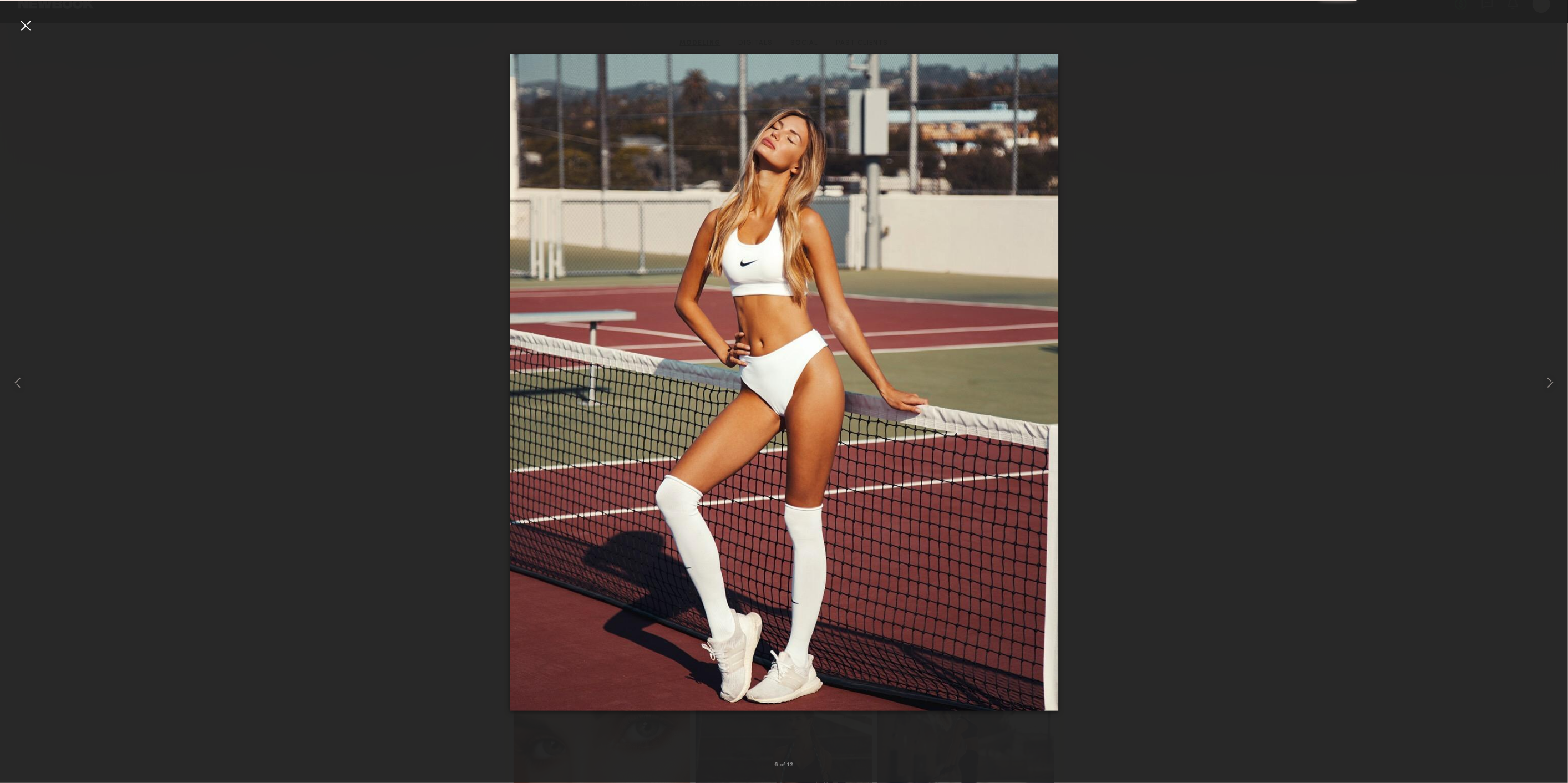
click at [1358, 149] on div at bounding box center [784, 383] width 1568 height 730
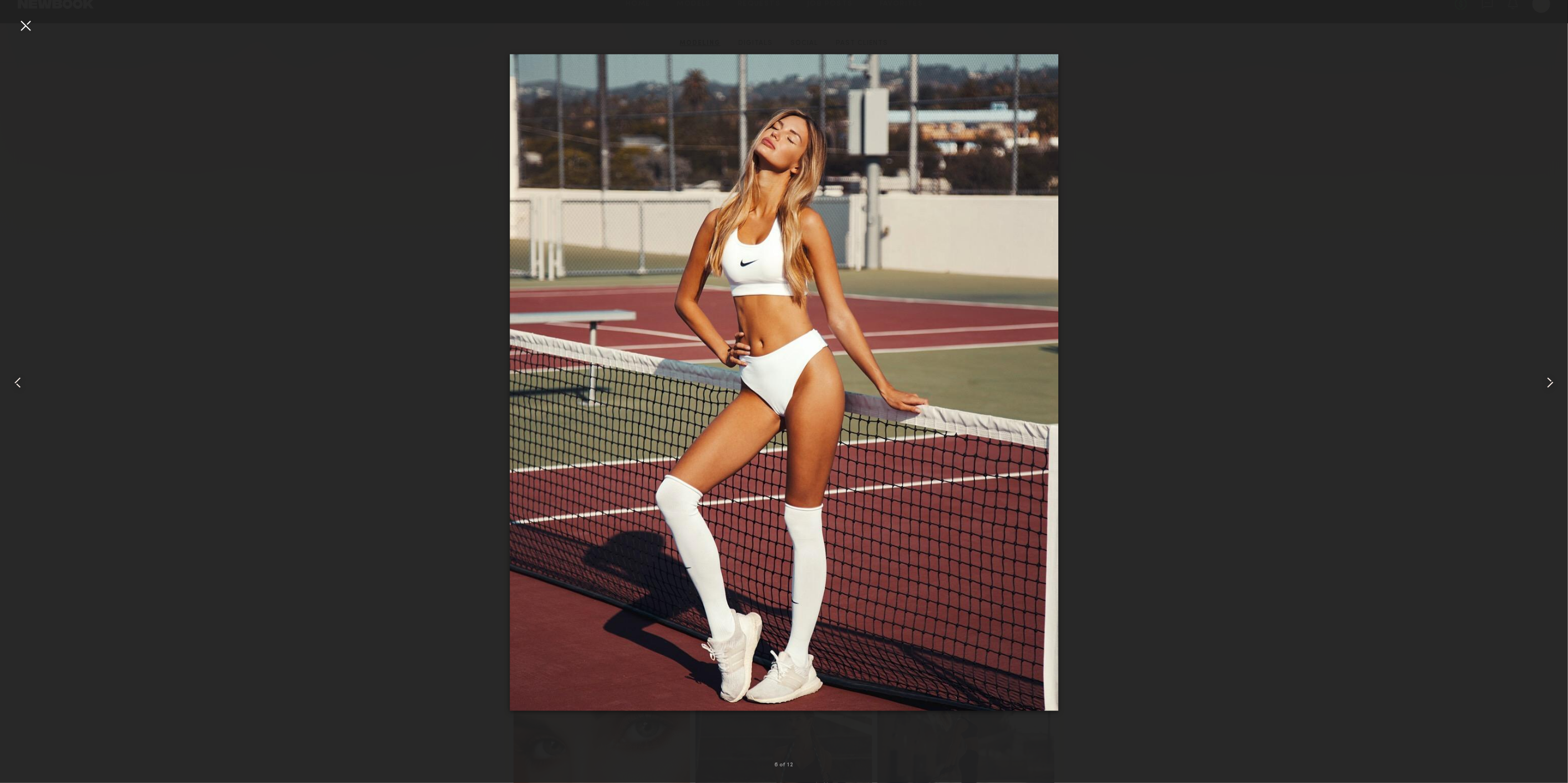
click at [1551, 378] on common-icon at bounding box center [1550, 382] width 18 height 18
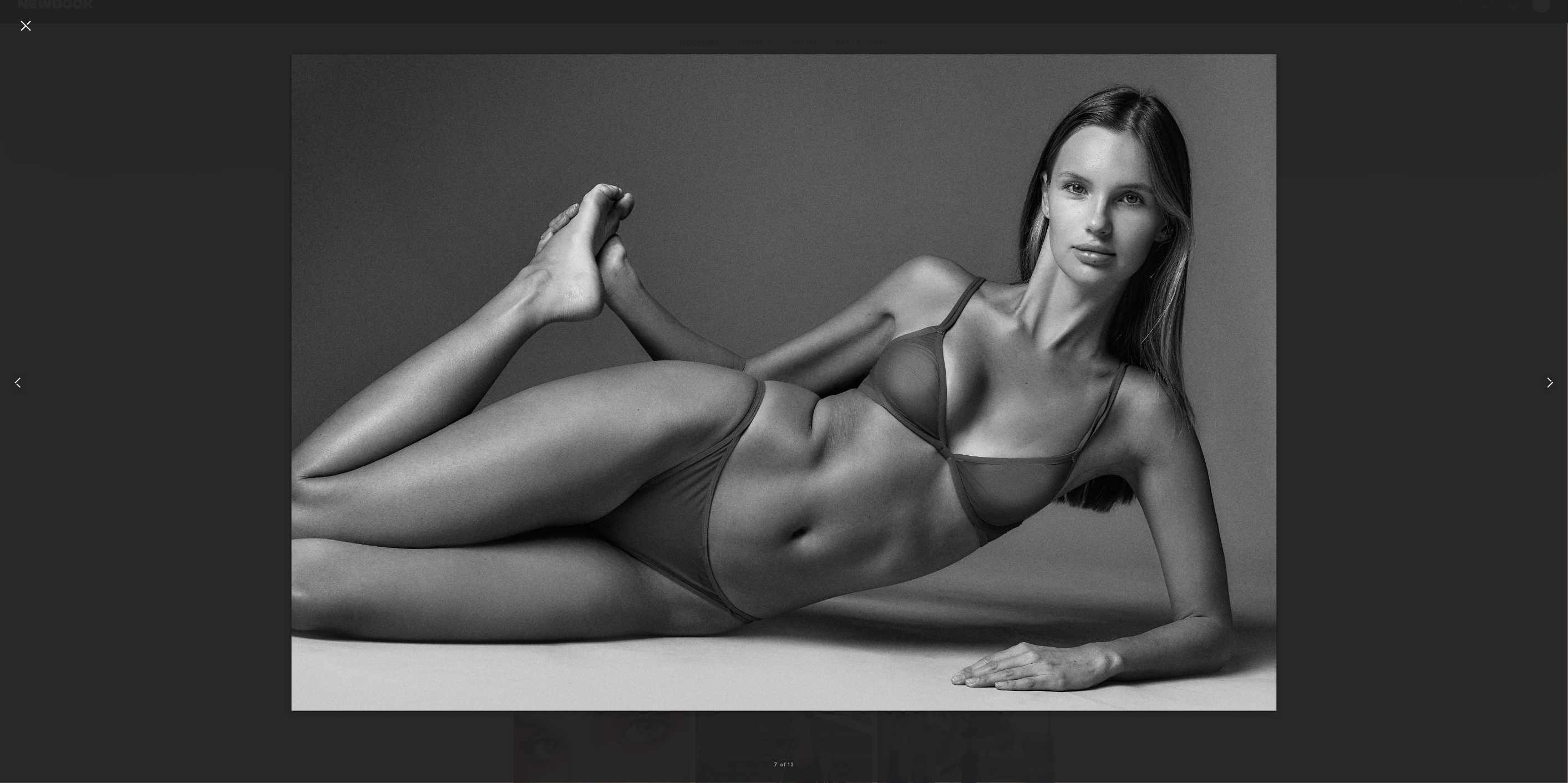
click at [1532, 371] on div at bounding box center [1536, 383] width 62 height 730
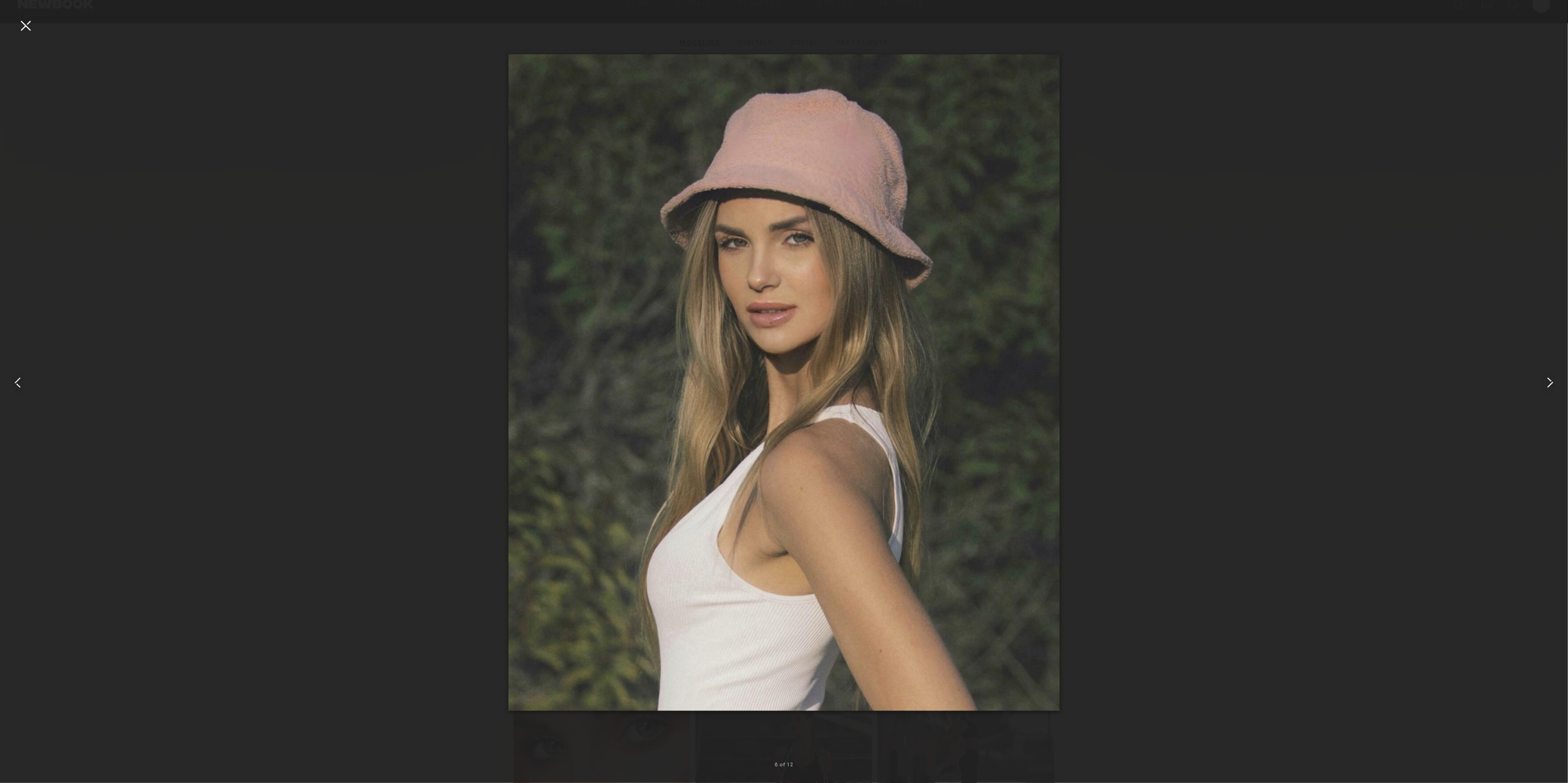
click at [21, 26] on div at bounding box center [25, 25] width 18 height 18
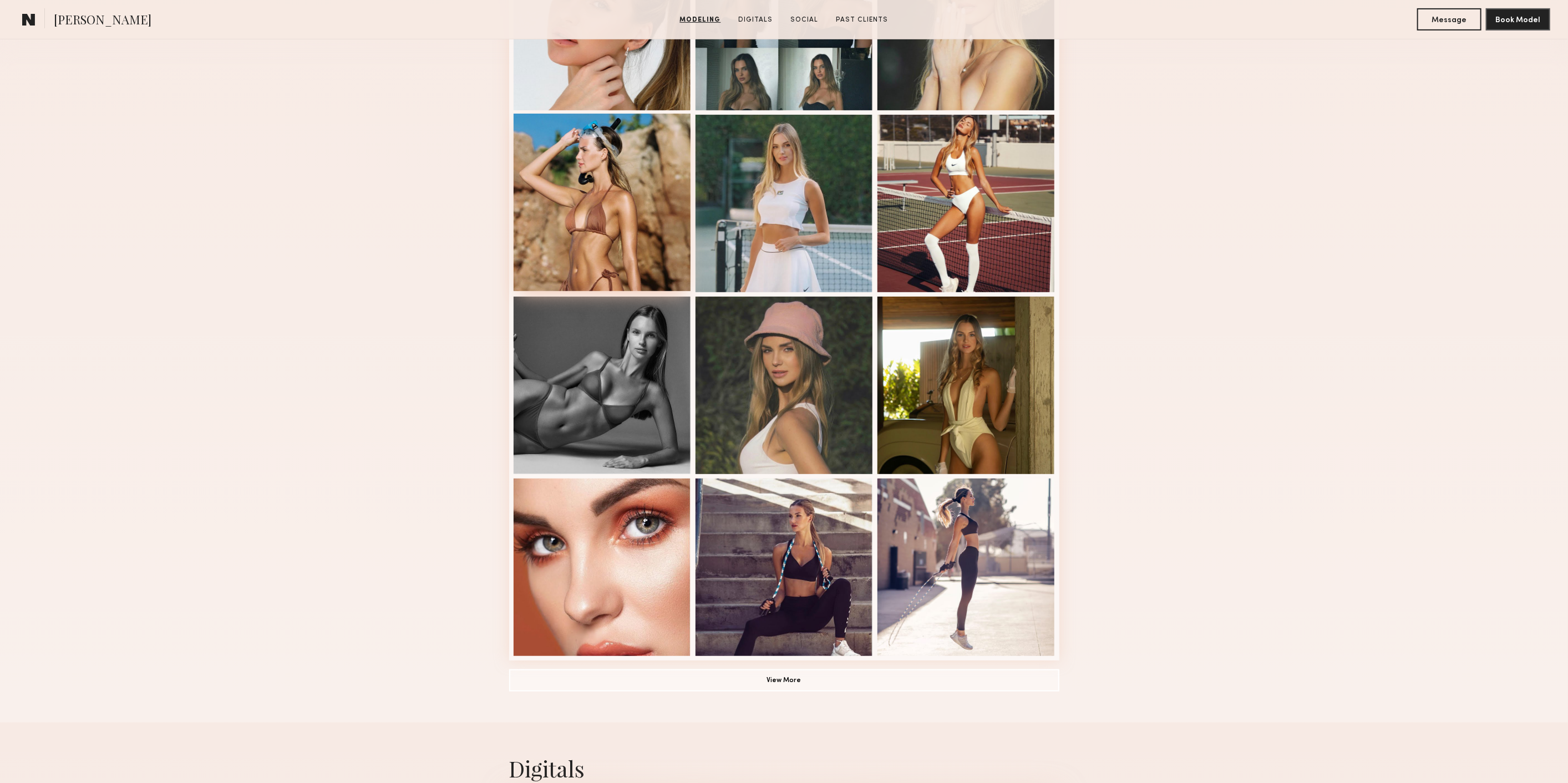
scroll to position [500, 0]
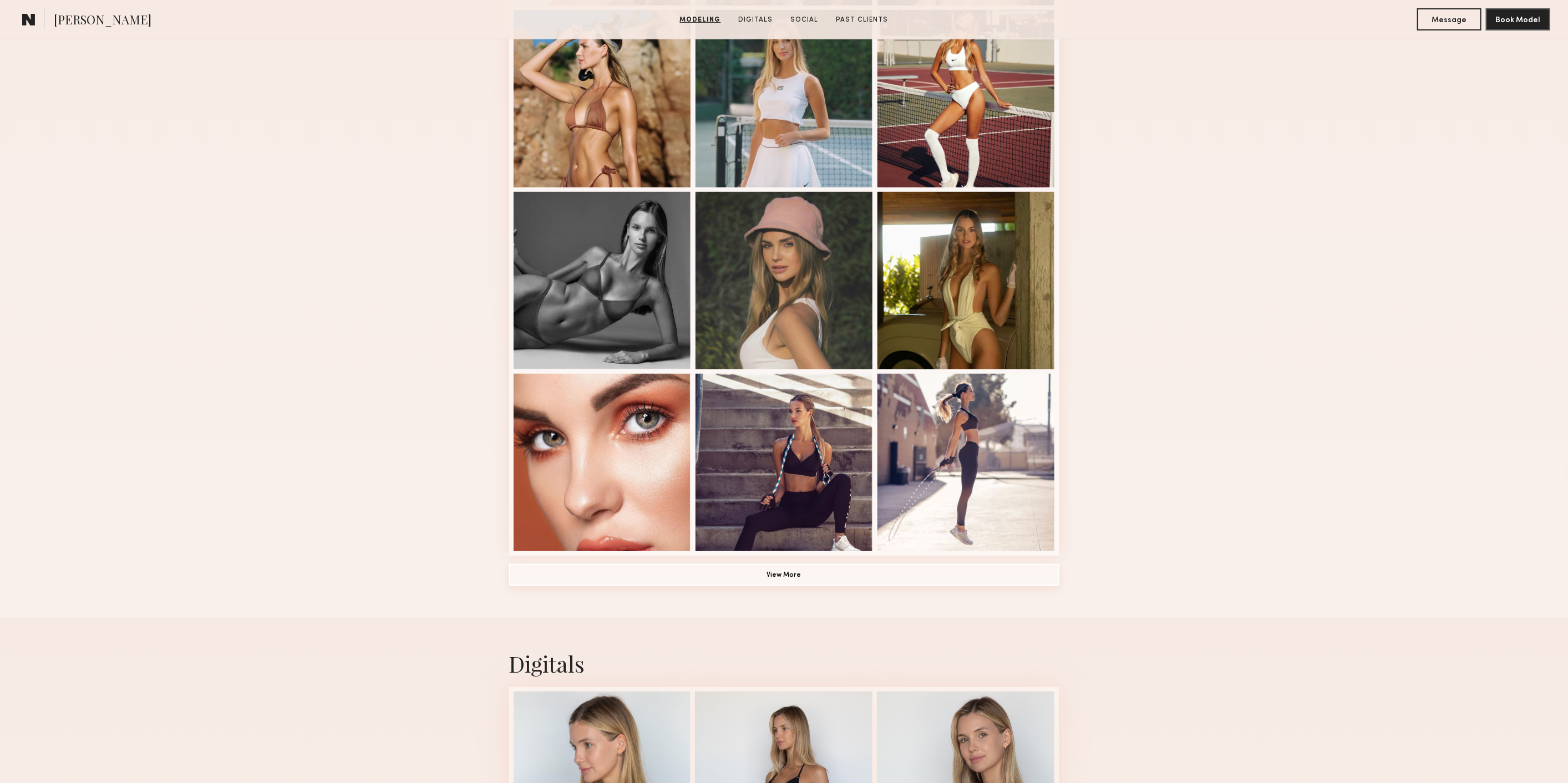
click at [782, 586] on button "View More" at bounding box center [784, 575] width 550 height 22
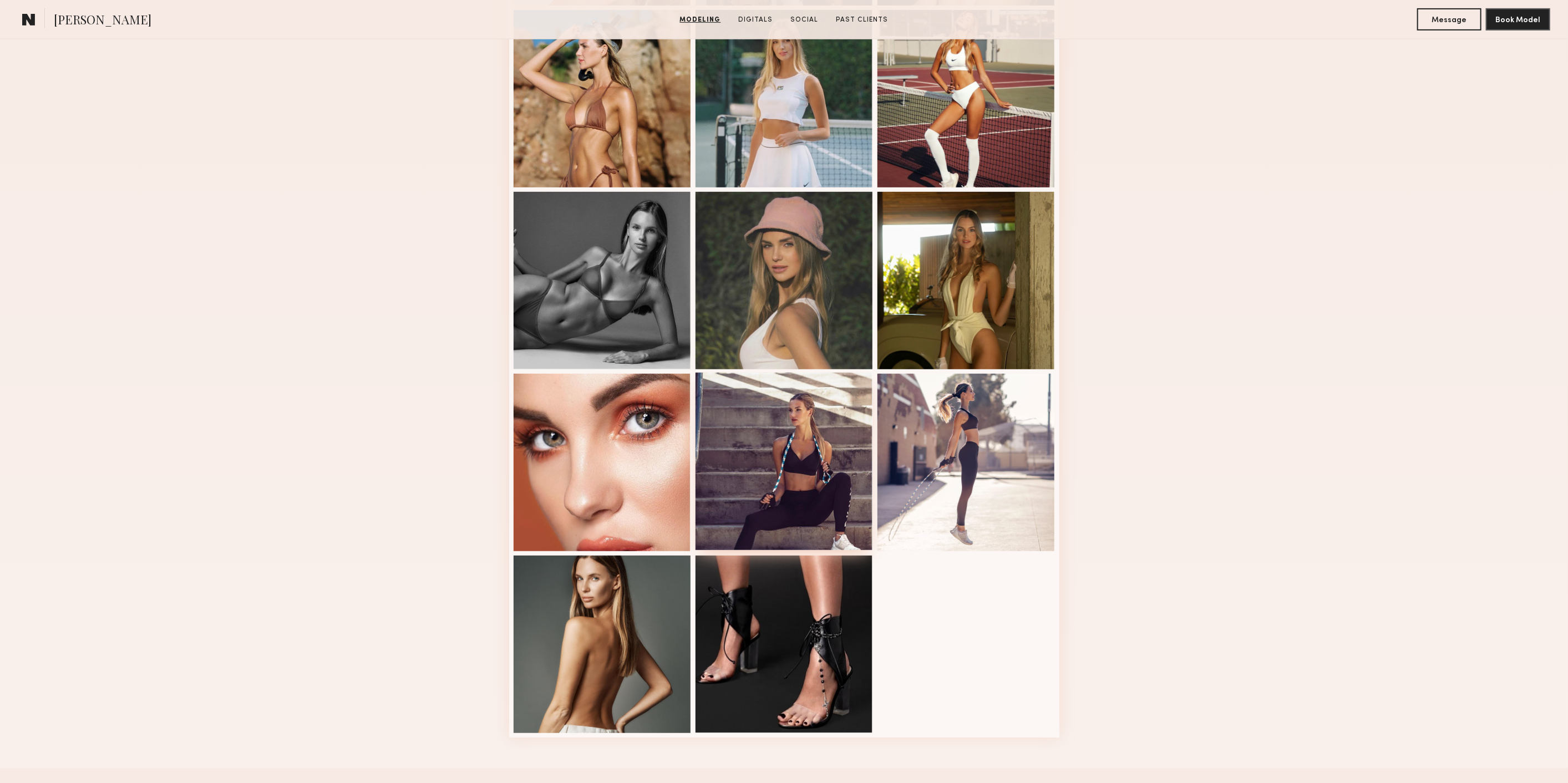
click at [822, 488] on div at bounding box center [784, 462] width 178 height 178
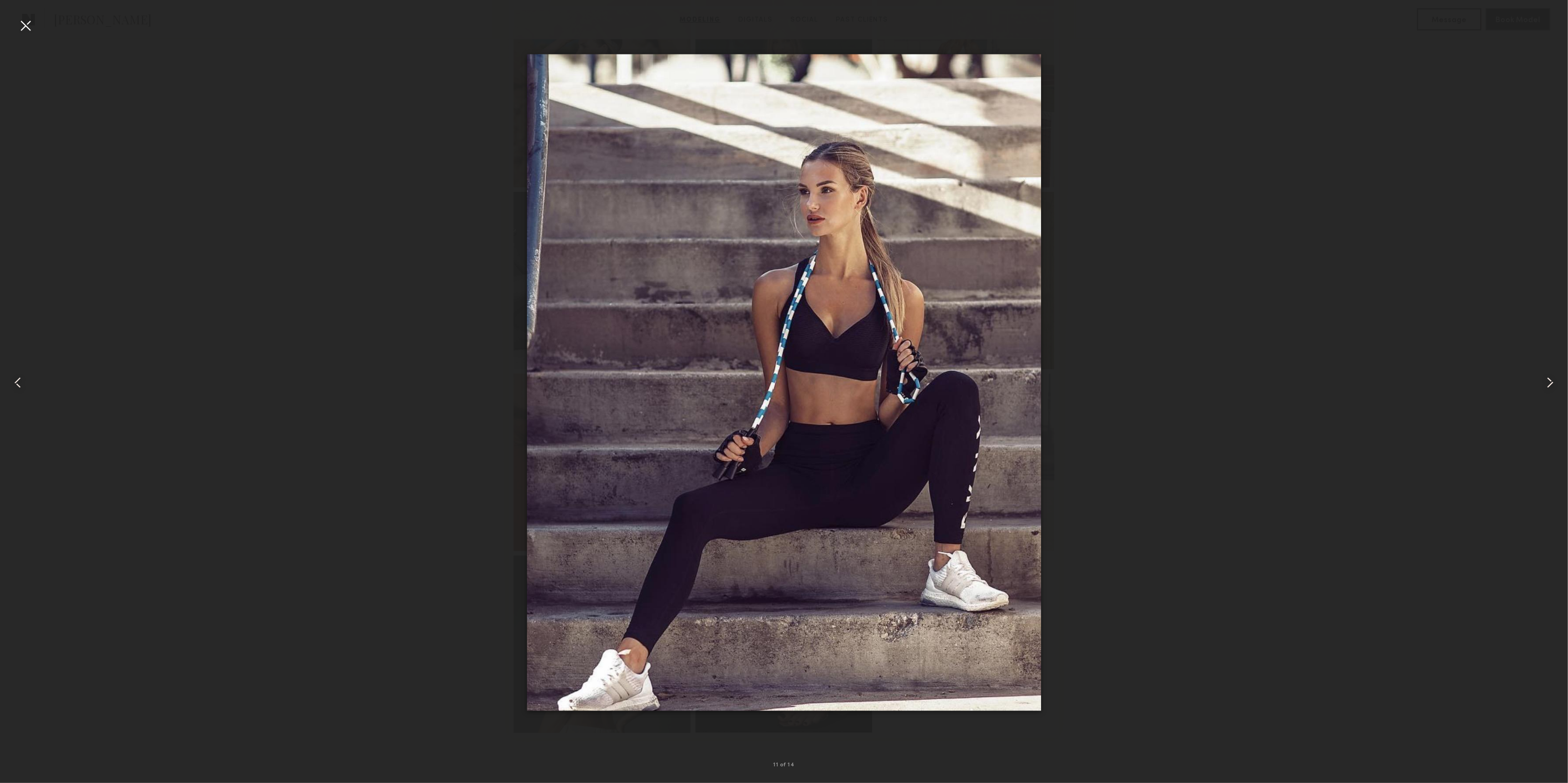
click at [21, 373] on common-icon at bounding box center [17, 382] width 18 height 18
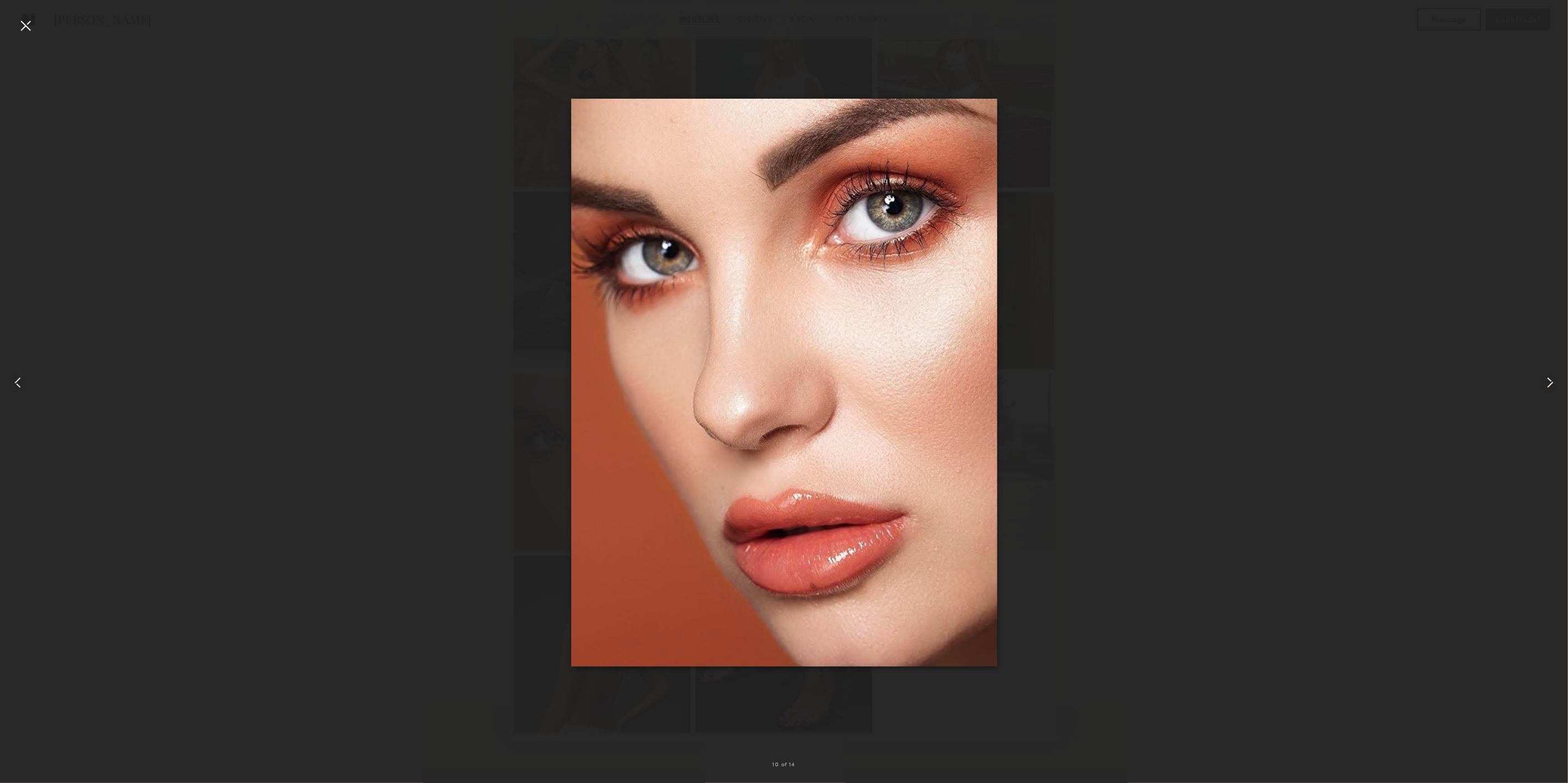
click at [25, 24] on div at bounding box center [25, 25] width 18 height 18
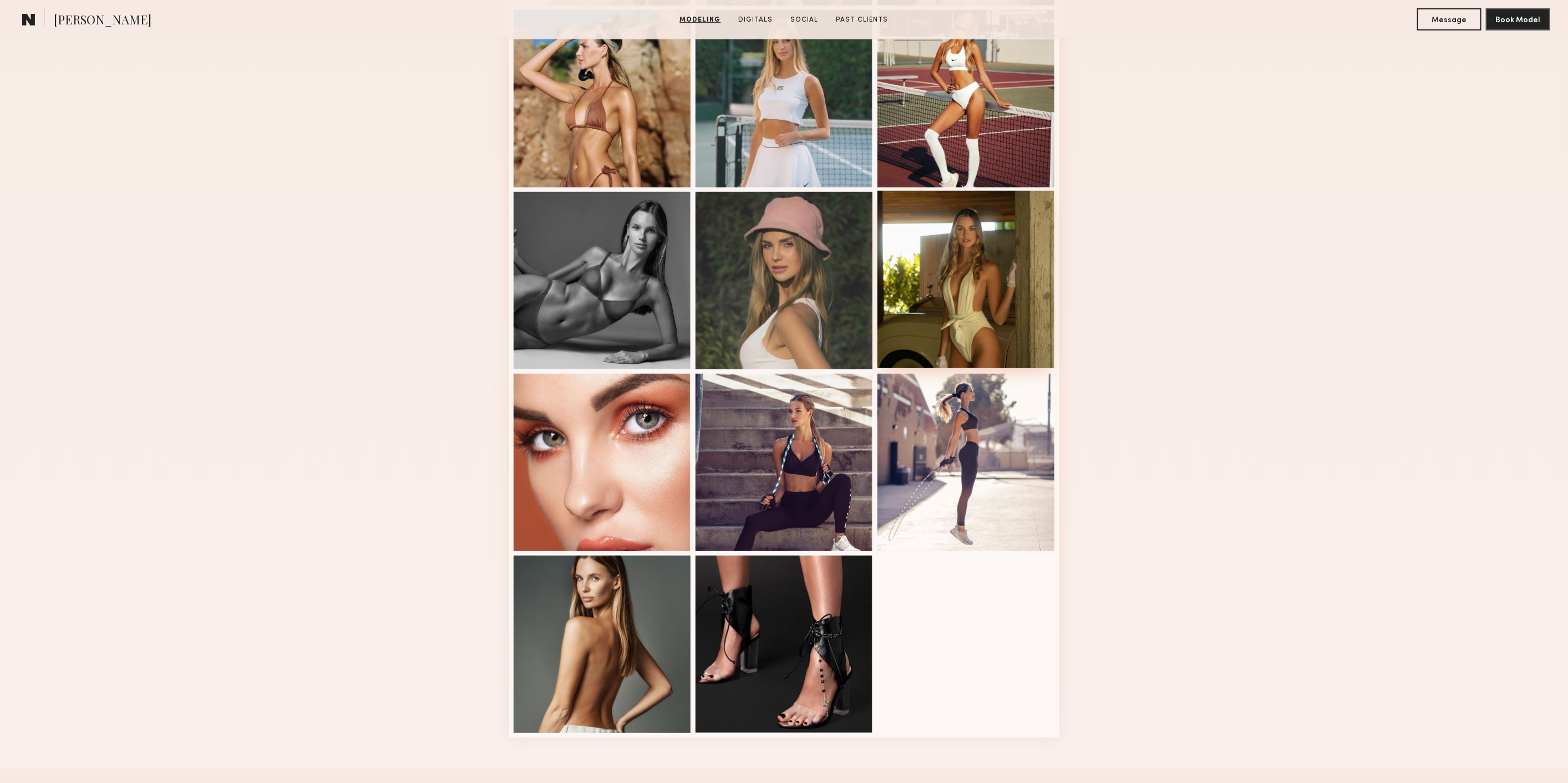
click at [991, 252] on div at bounding box center [966, 280] width 178 height 178
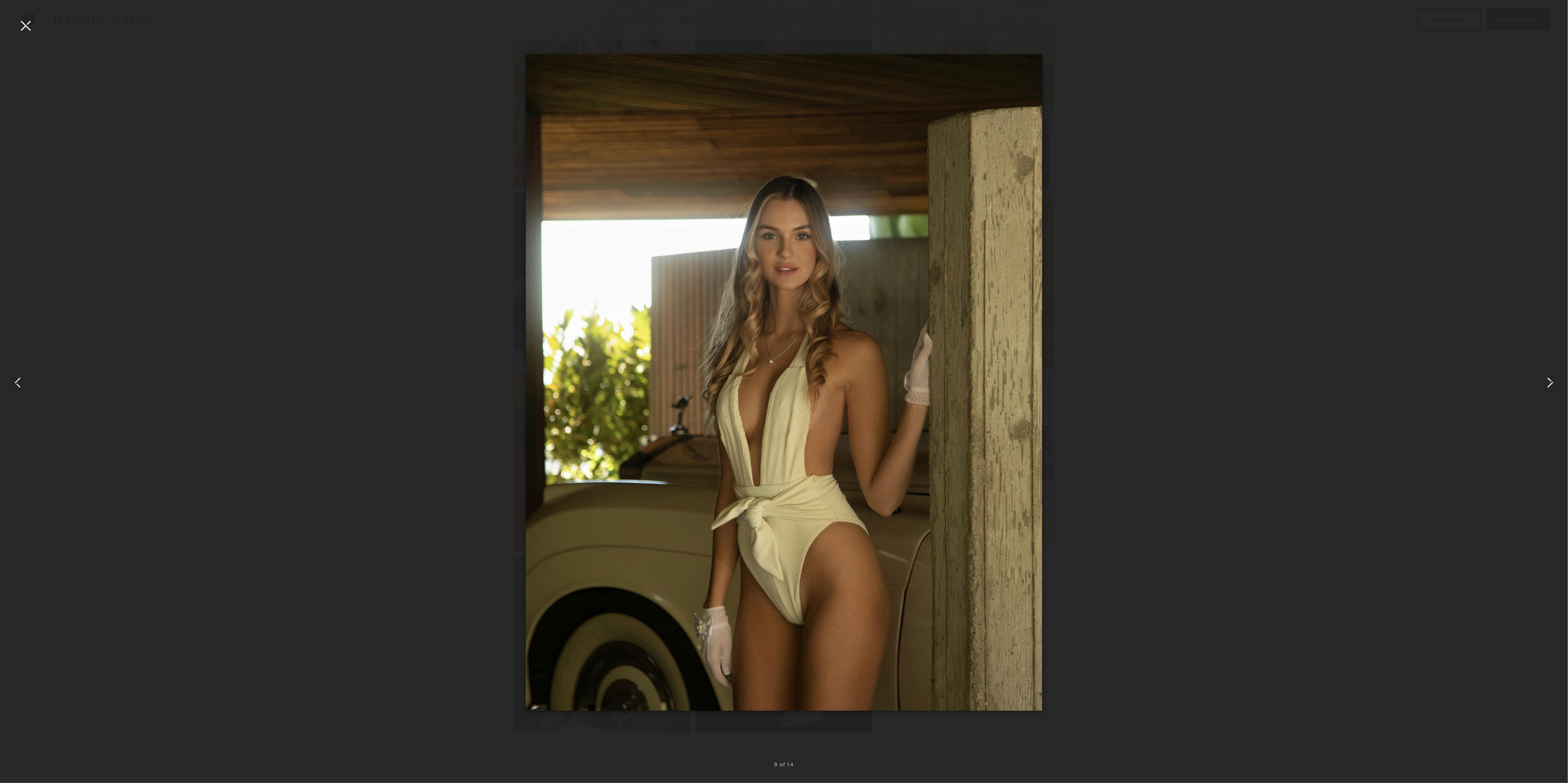
drag, startPoint x: 403, startPoint y: 291, endPoint x: 92, endPoint y: 78, distance: 376.9
click at [402, 291] on div at bounding box center [784, 383] width 1568 height 730
click at [39, 29] on div at bounding box center [31, 383] width 62 height 730
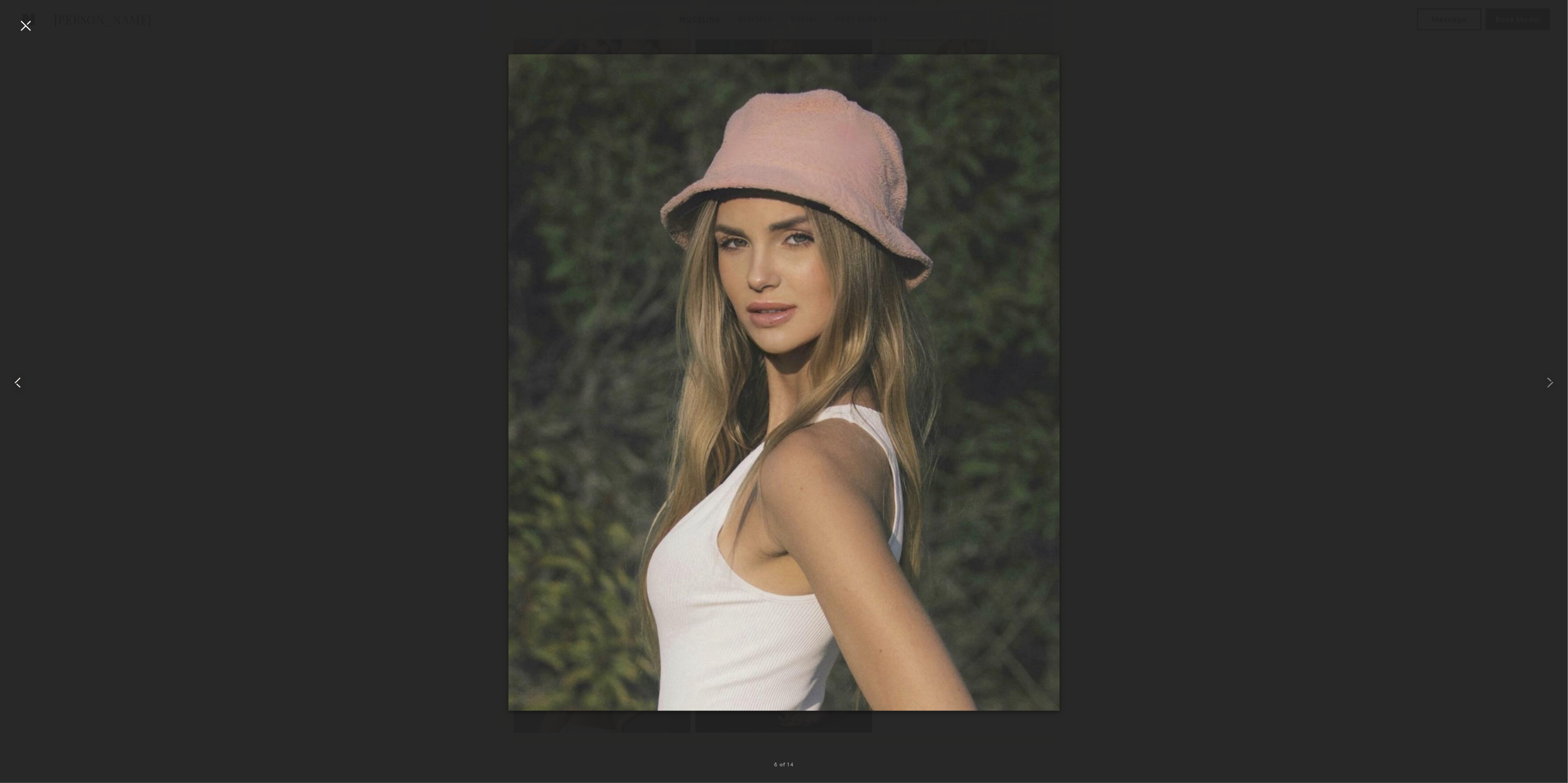
click at [29, 24] on div at bounding box center [25, 25] width 18 height 18
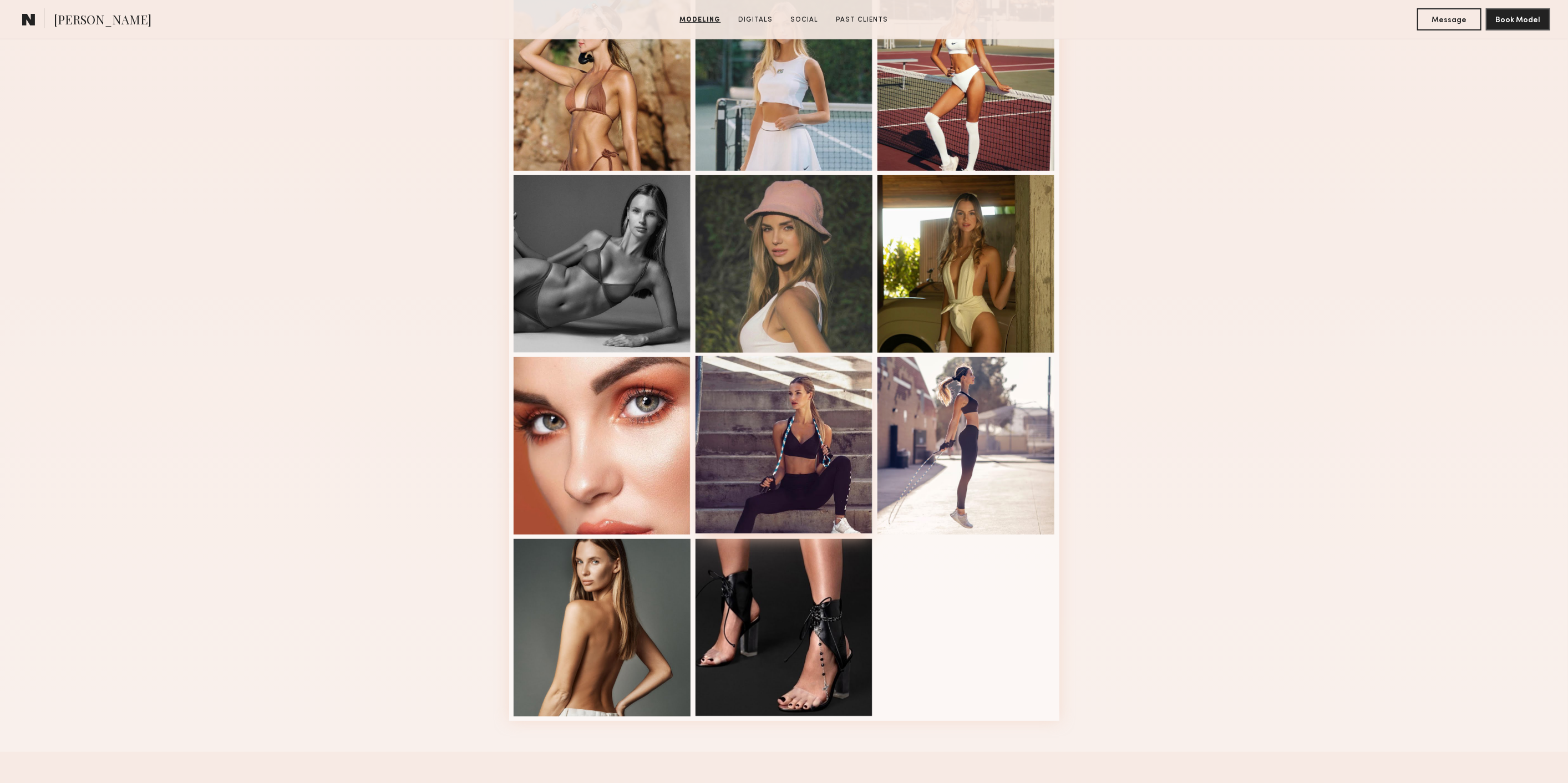
scroll to position [561, 0]
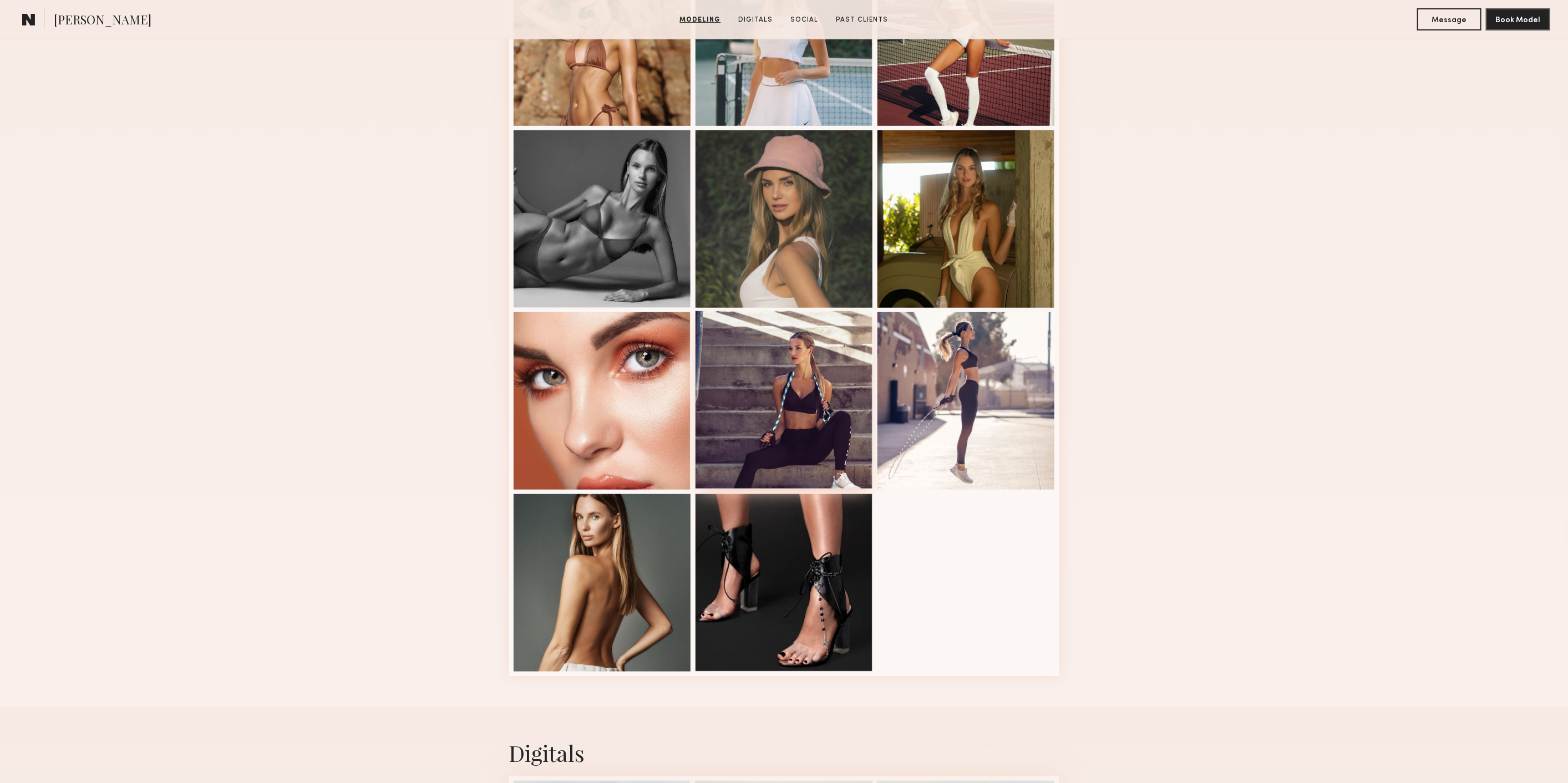
click at [805, 425] on div at bounding box center [784, 400] width 178 height 178
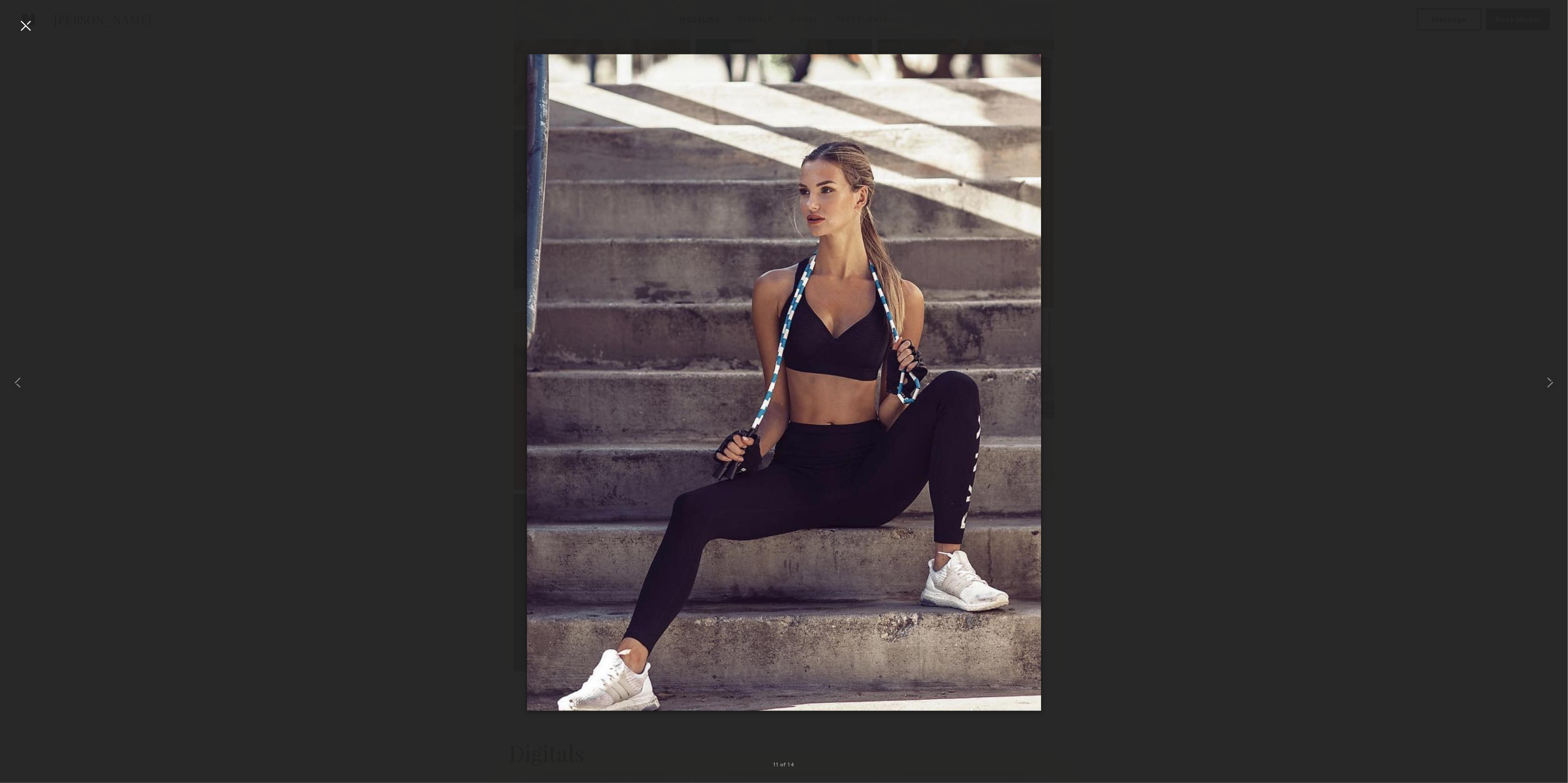
click at [1242, 234] on div at bounding box center [784, 383] width 1568 height 730
click at [22, 26] on div at bounding box center [25, 25] width 18 height 18
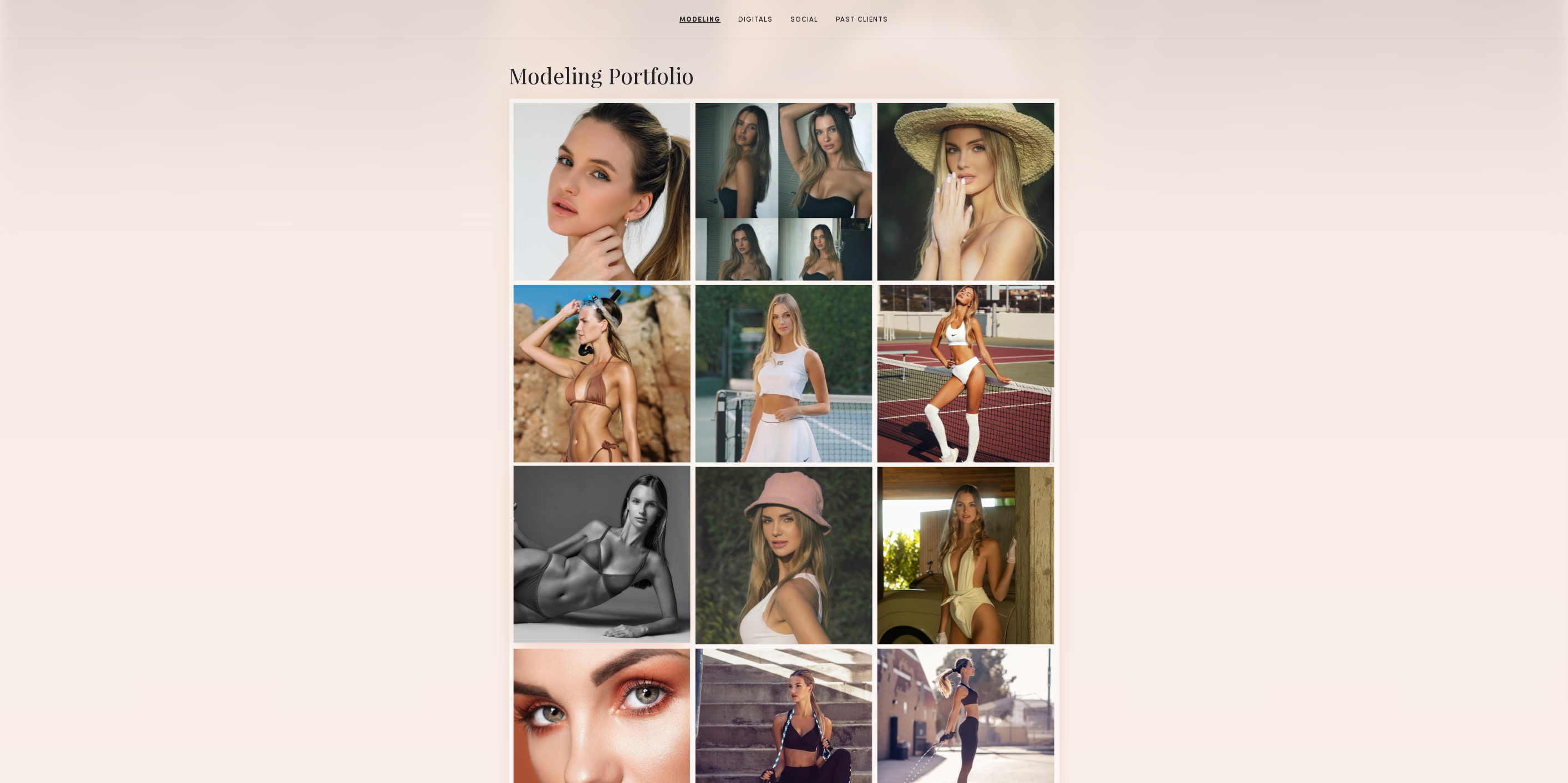
scroll to position [253, 0]
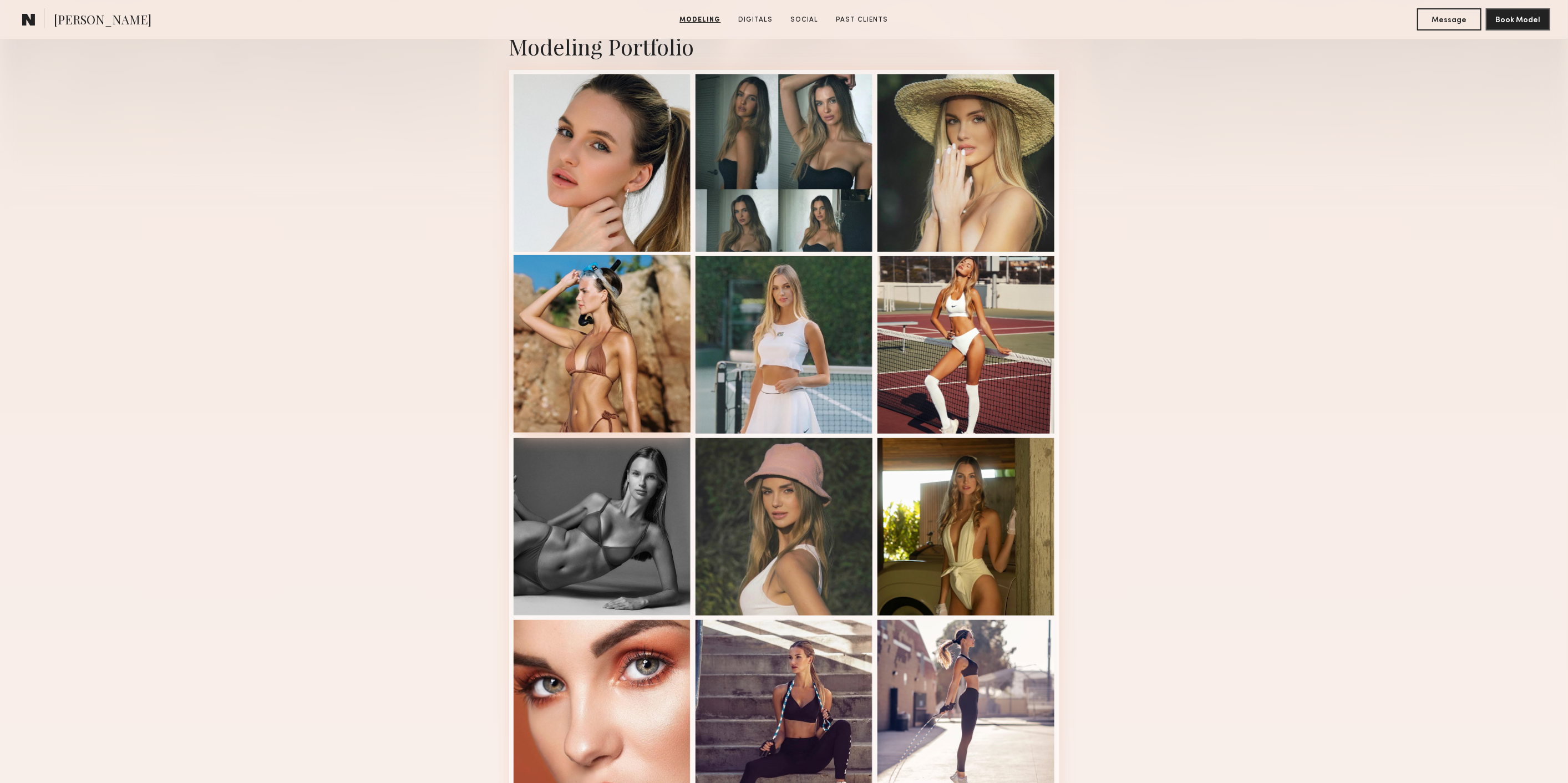
click at [637, 367] on div at bounding box center [602, 344] width 178 height 178
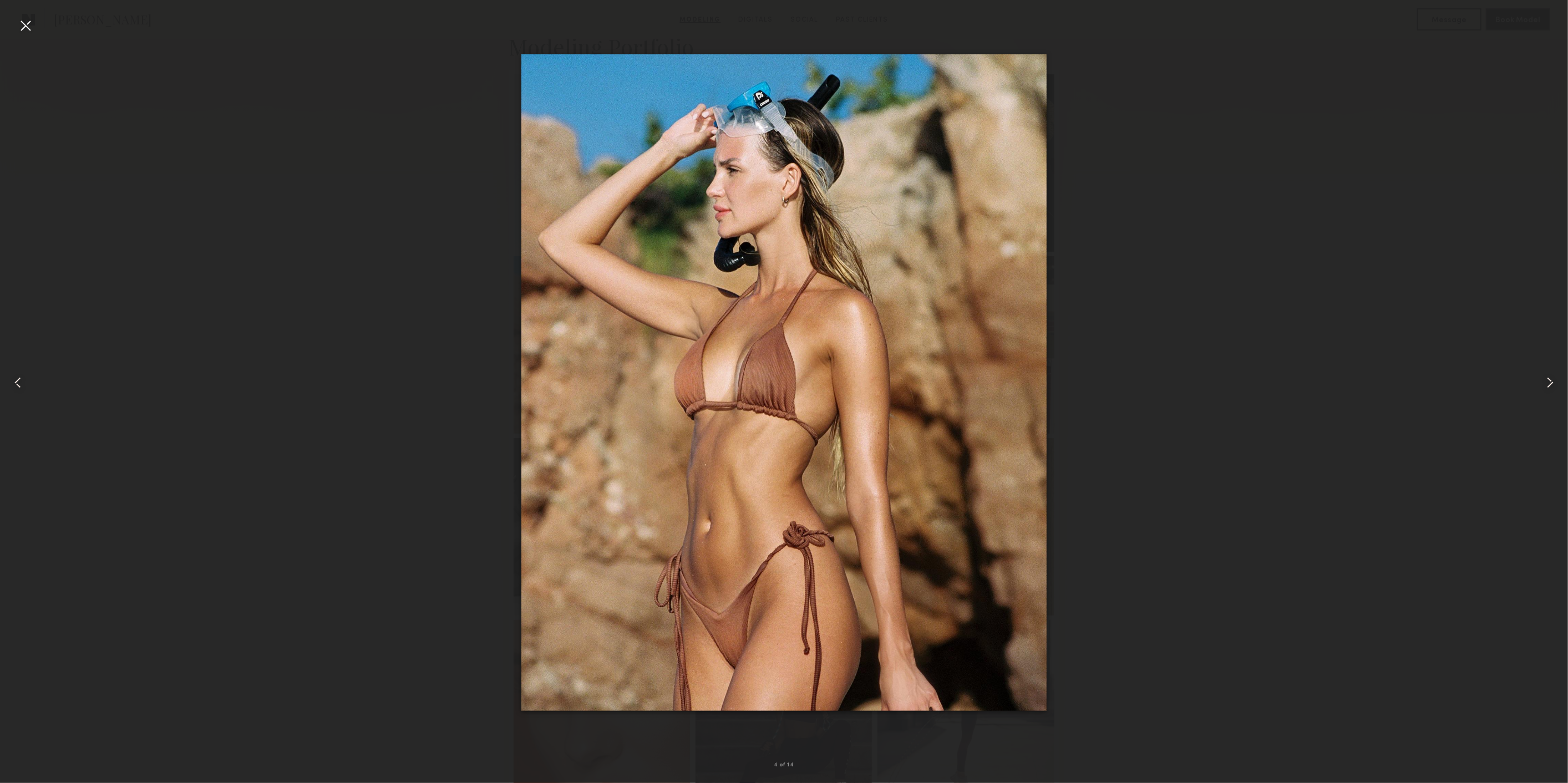
click at [26, 17] on div at bounding box center [25, 25] width 18 height 18
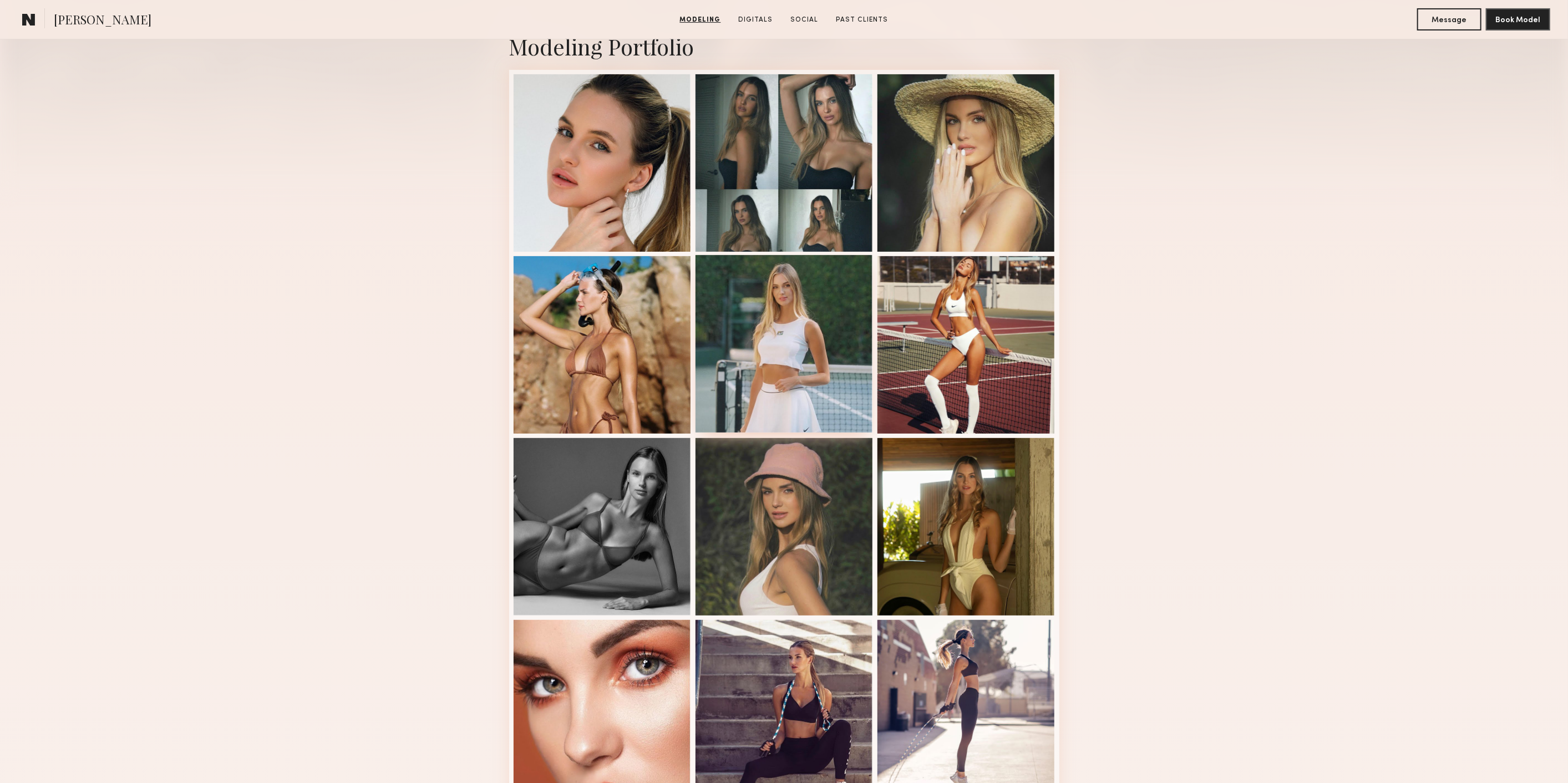
click at [828, 315] on div at bounding box center [784, 344] width 178 height 178
